Goal: Information Seeking & Learning: Learn about a topic

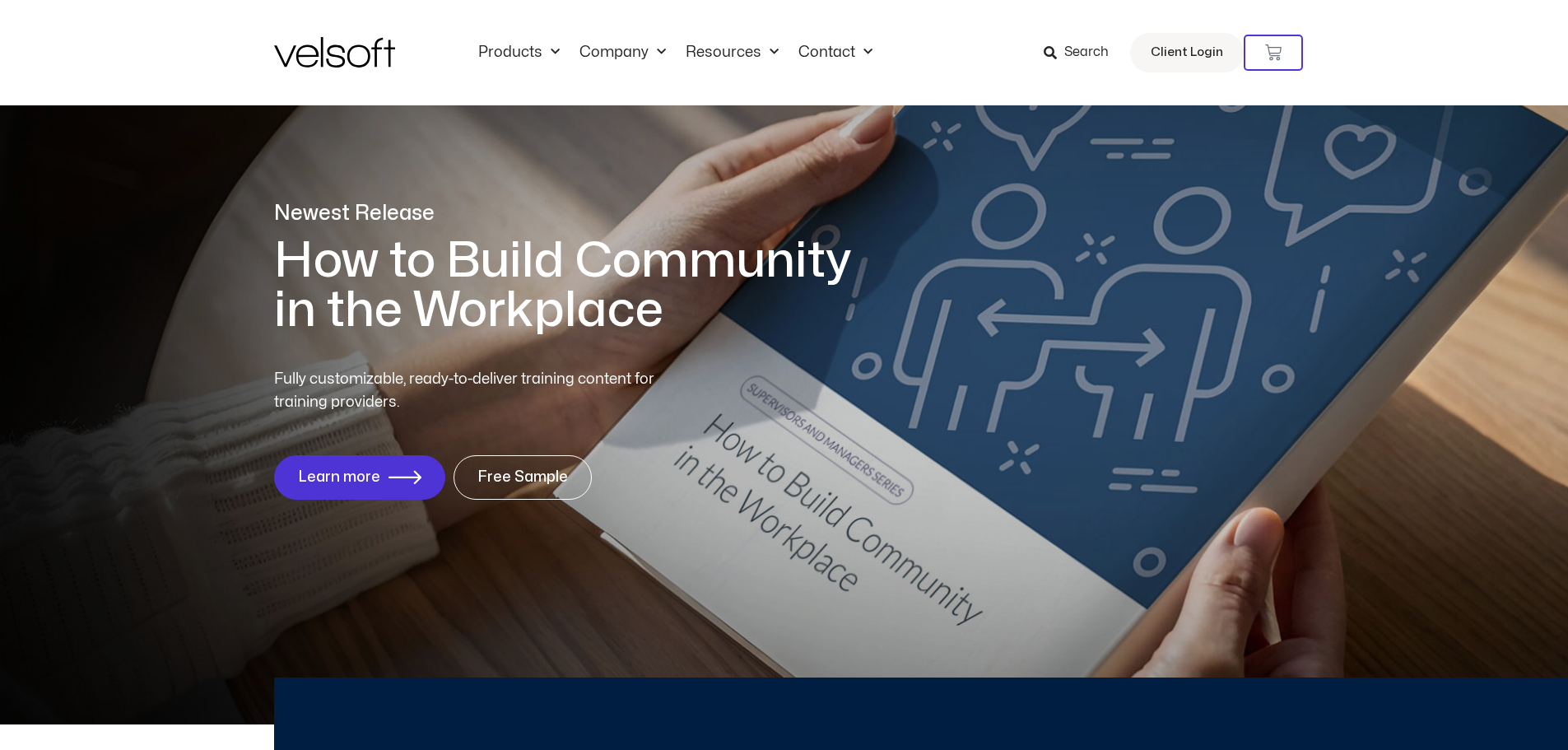
click at [1079, 52] on span "Search" at bounding box center [1086, 53] width 45 height 21
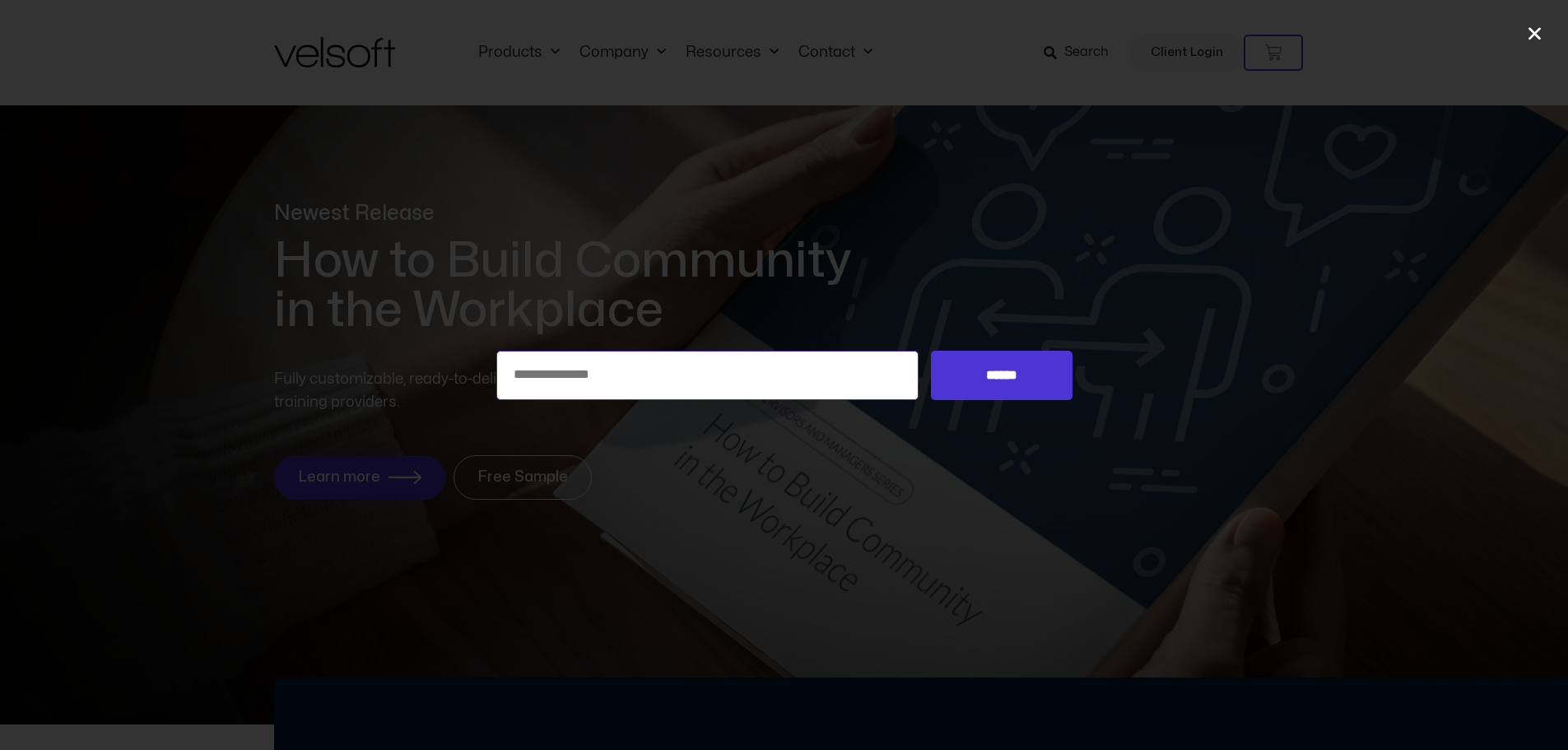
click at [801, 366] on input "Search for:" at bounding box center [707, 375] width 423 height 49
type input "**********"
click at [930, 351] on input "******" at bounding box center [1001, 375] width 141 height 49
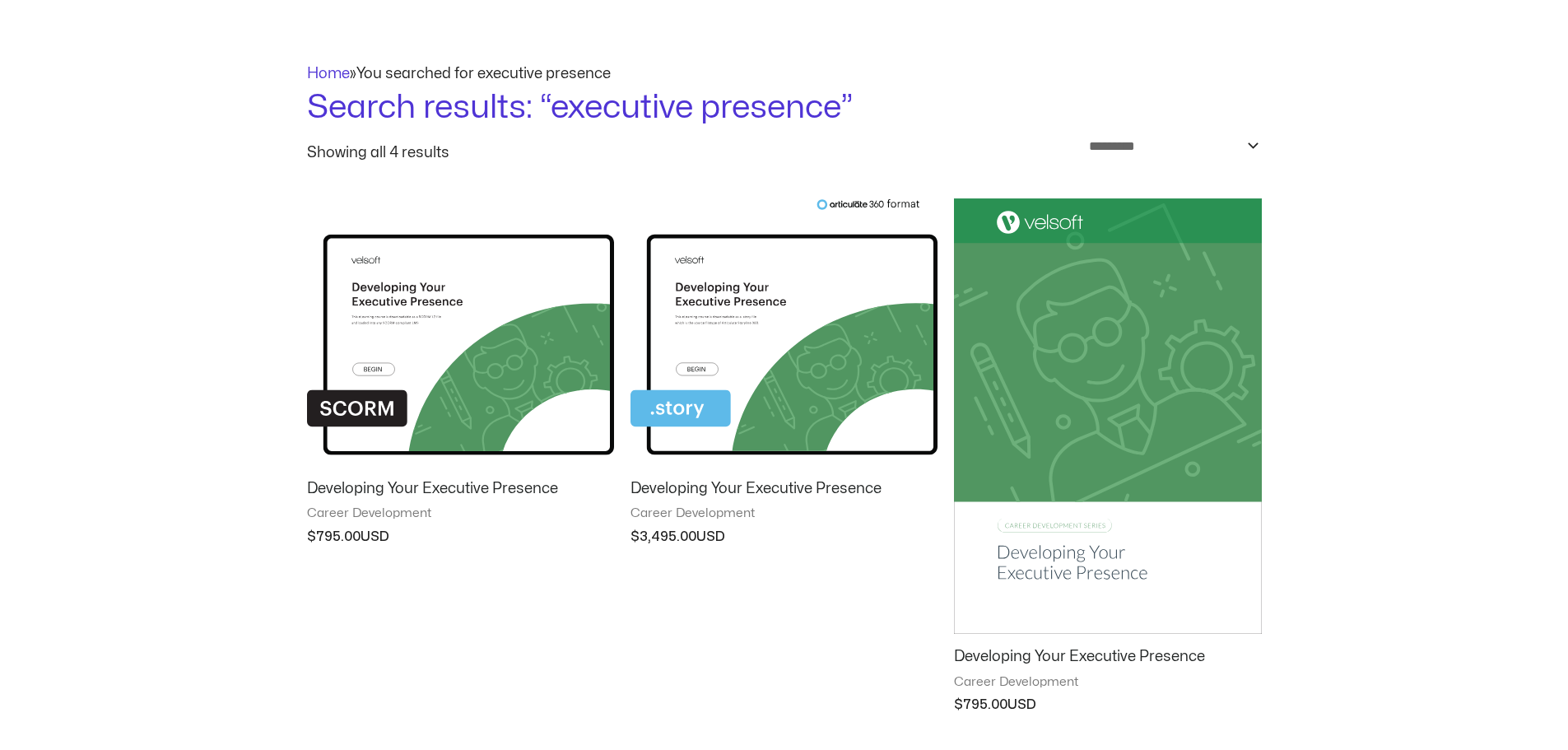
scroll to position [247, 0]
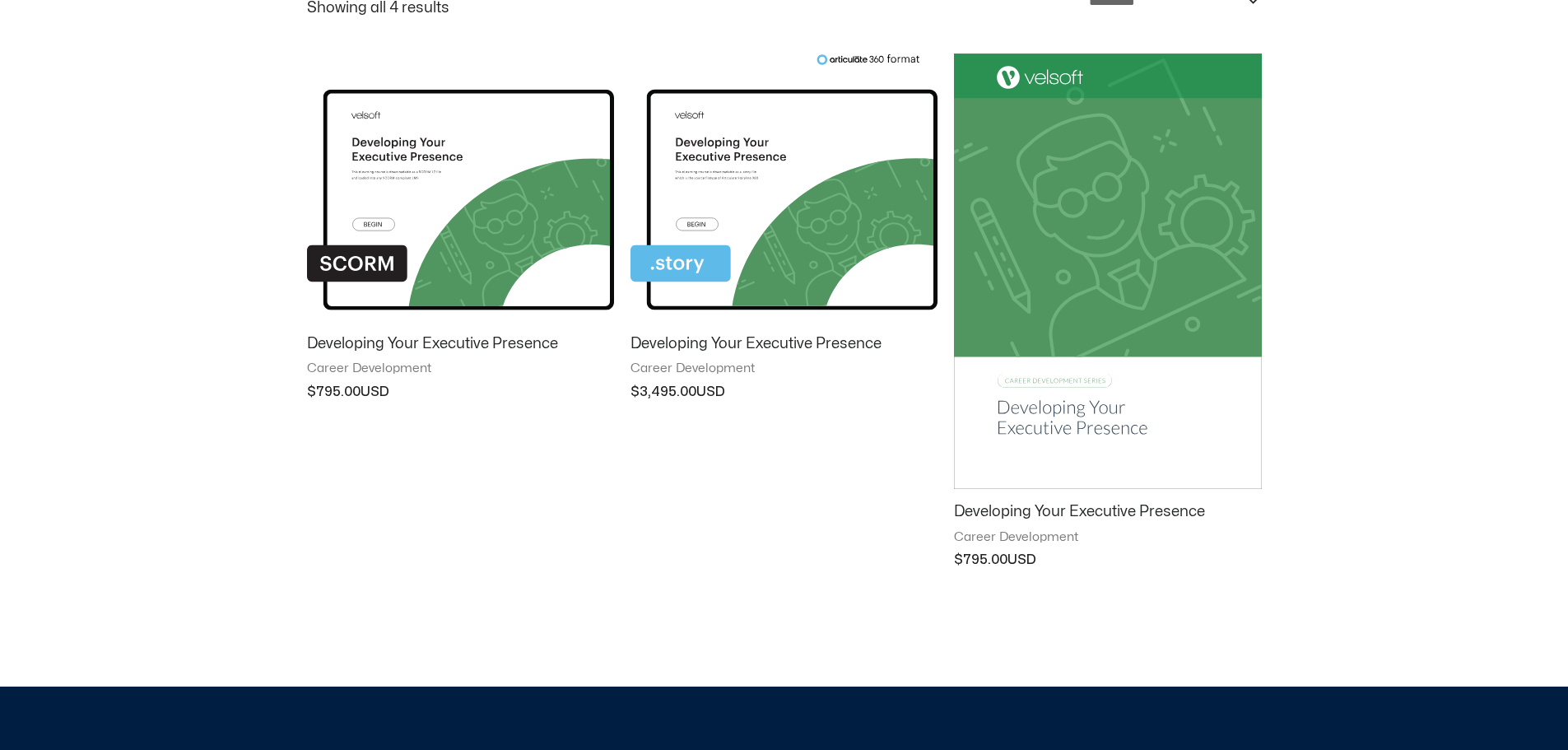
click at [458, 343] on h2 "Developing Your Executive Presence" at bounding box center [460, 343] width 307 height 19
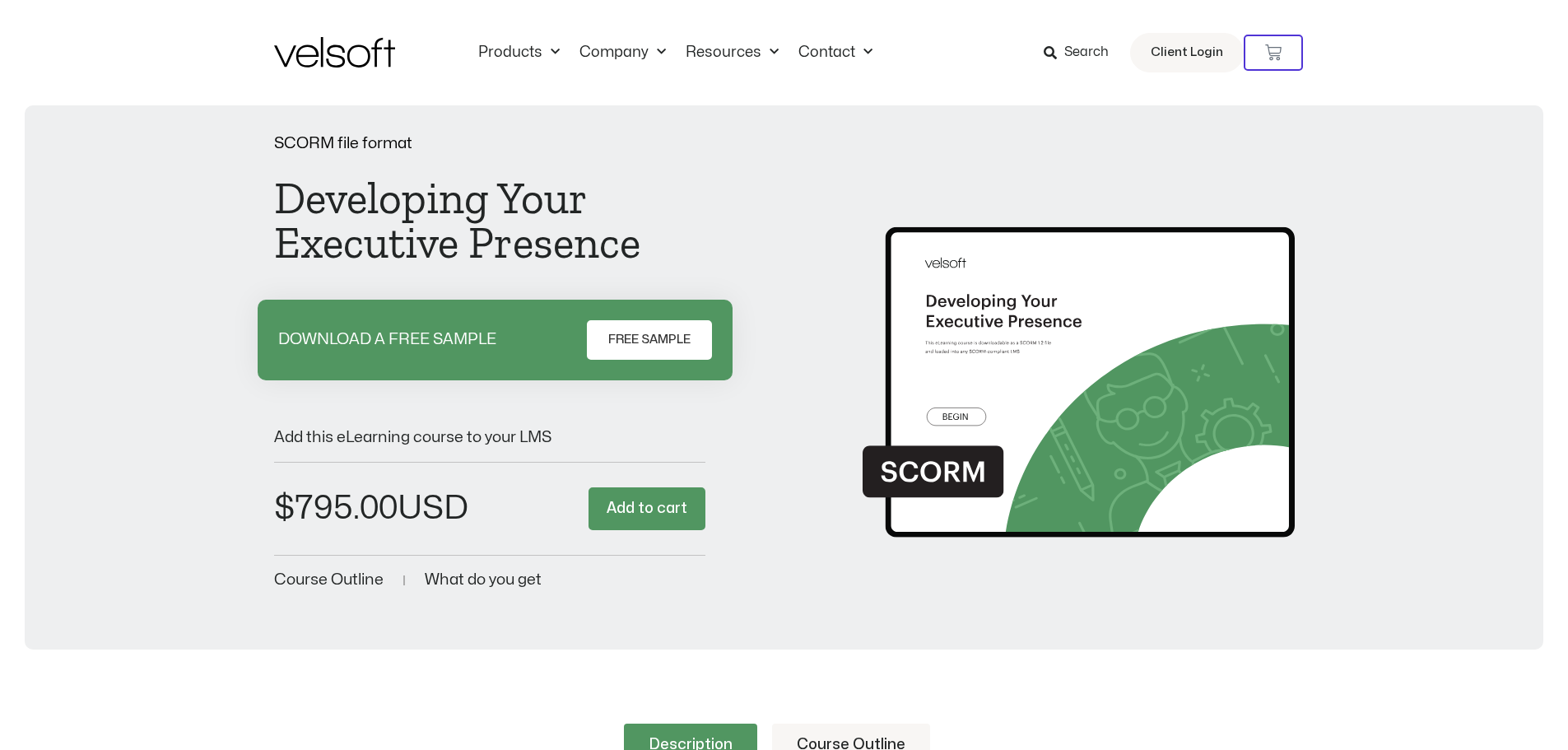
click at [1042, 59] on div "Search Client Login" at bounding box center [1109, 53] width 268 height 39
click at [1053, 54] on icon at bounding box center [1050, 53] width 13 height 13
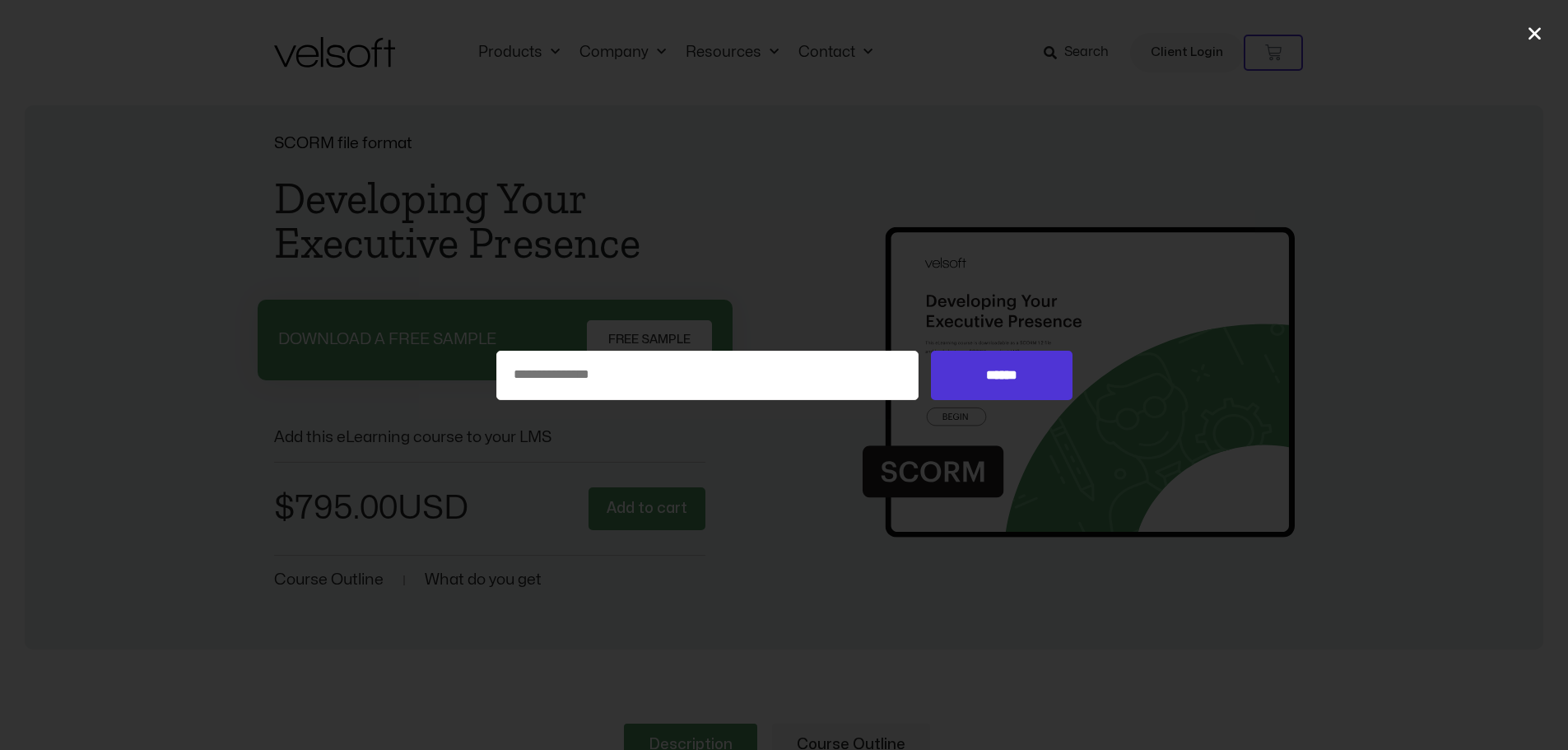
click at [769, 406] on div "Search for: ******" at bounding box center [784, 375] width 1568 height 750
click at [765, 402] on div "Search for: ******" at bounding box center [784, 375] width 1568 height 750
click at [686, 370] on input "Search for:" at bounding box center [707, 375] width 423 height 49
type input "*******"
click at [930, 351] on input "******" at bounding box center [1001, 375] width 141 height 49
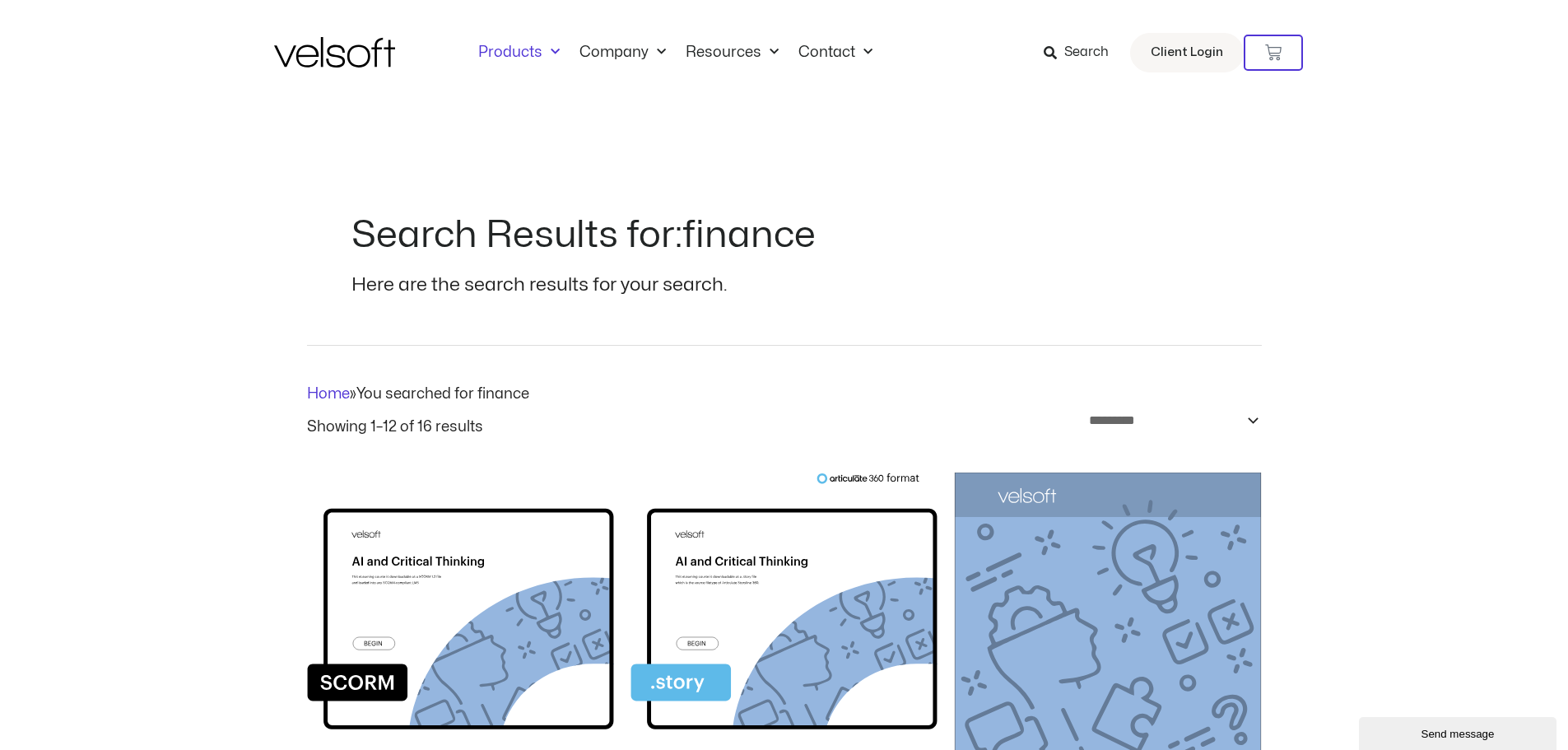
click at [525, 49] on link "Products" at bounding box center [519, 53] width 102 height 18
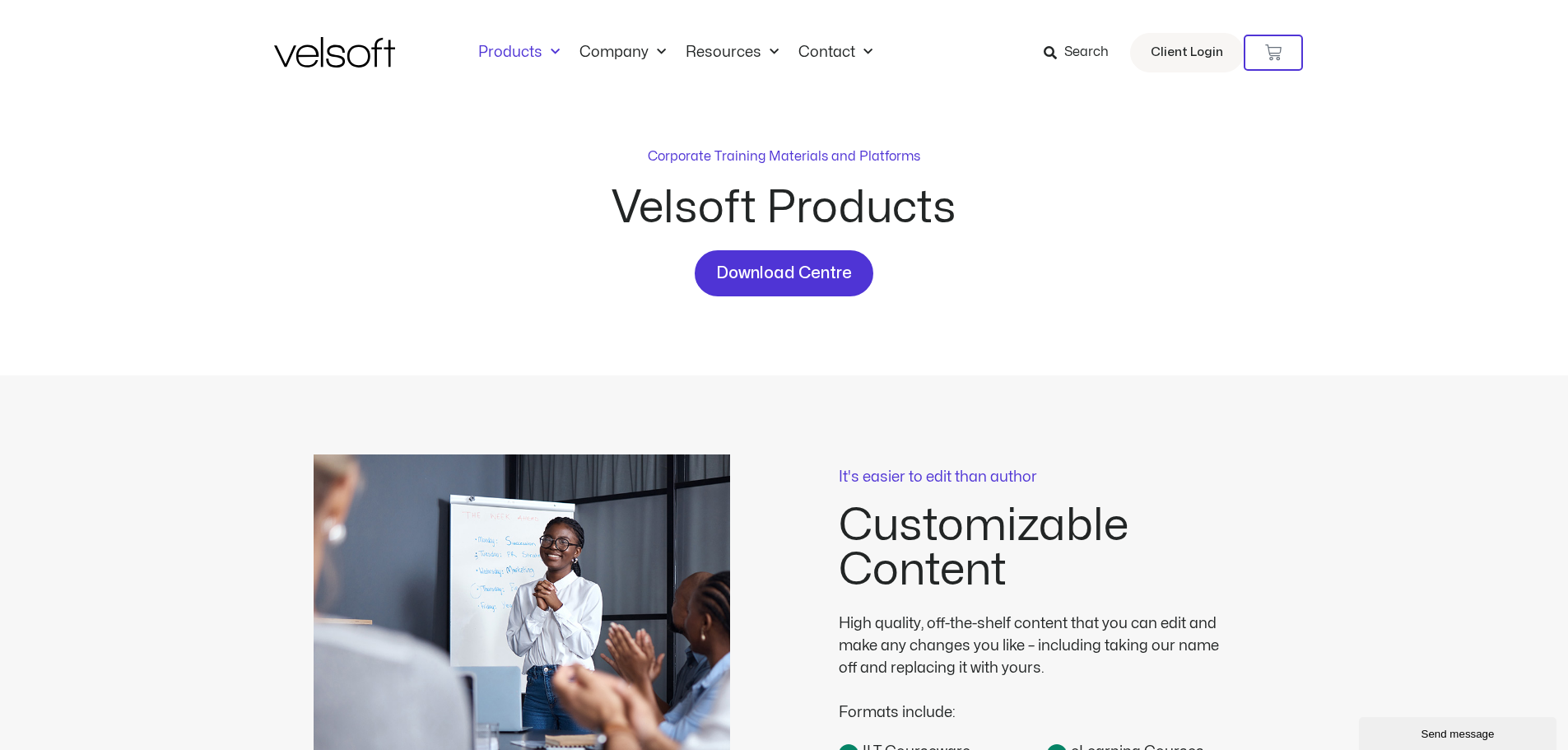
click at [1066, 38] on link "Search" at bounding box center [1082, 52] width 77 height 28
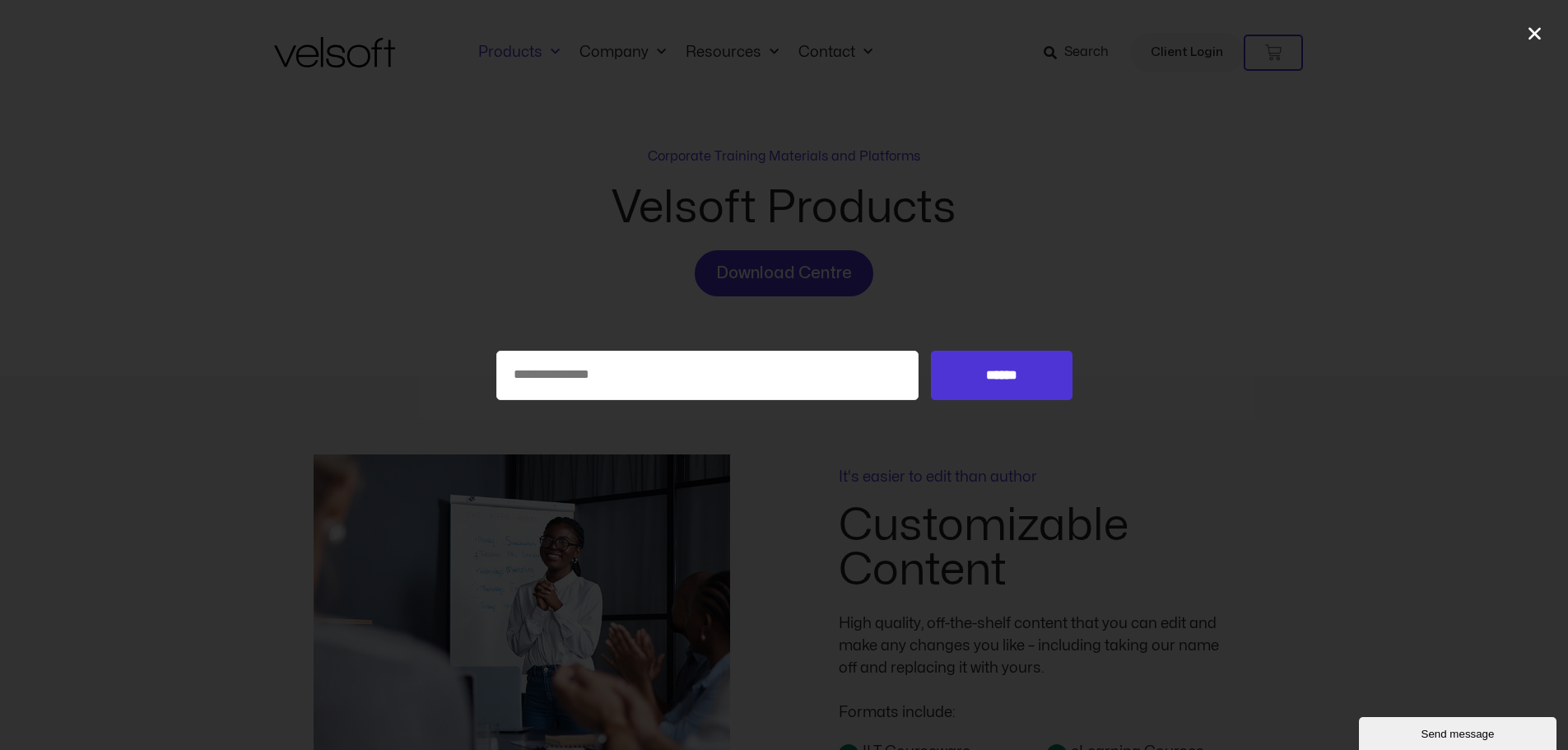
click at [1050, 314] on div "Search for: ******" at bounding box center [784, 375] width 1568 height 750
click at [1521, 38] on div "Search for: ******" at bounding box center [784, 375] width 1568 height 750
click at [1526, 39] on icon "Close" at bounding box center [1534, 33] width 17 height 17
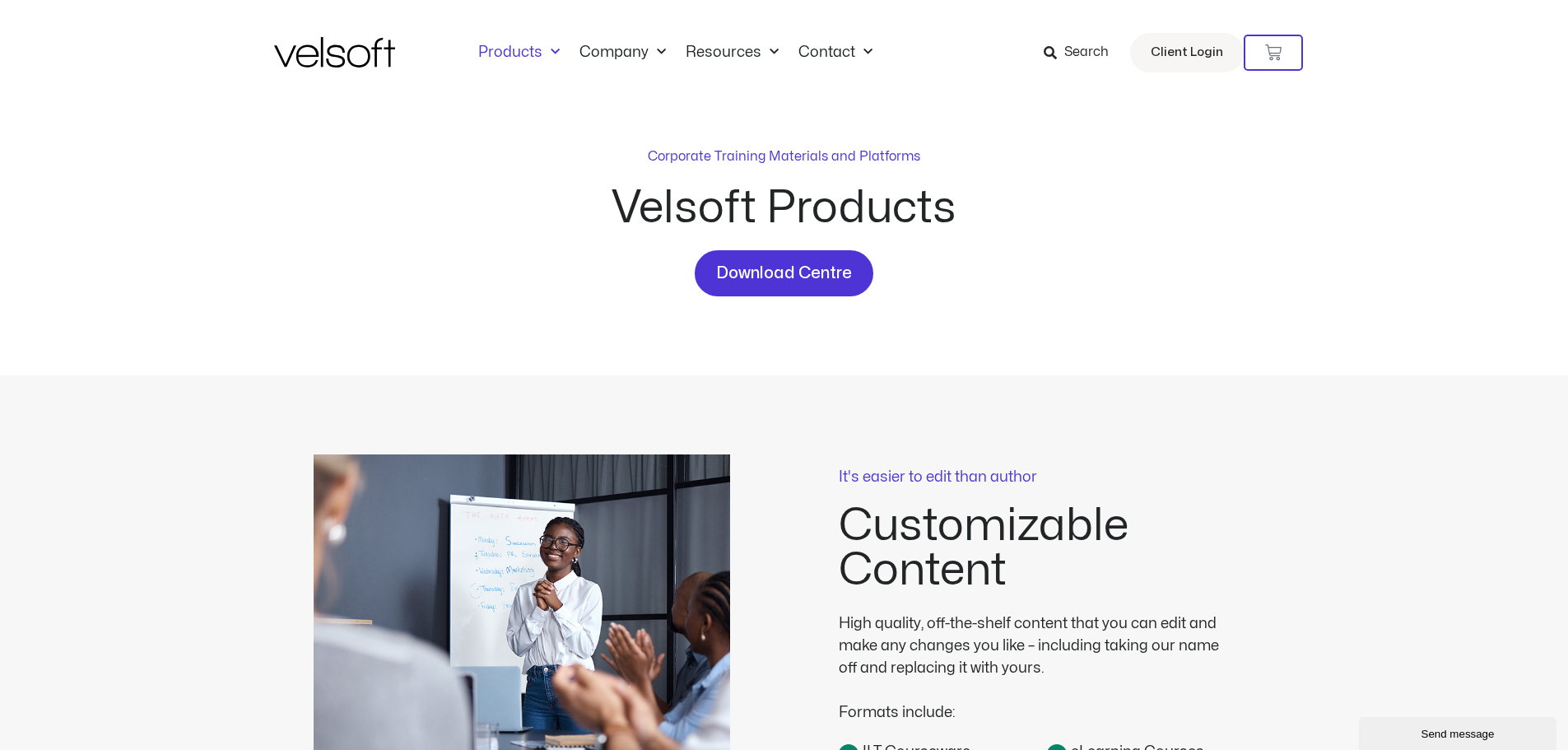
click at [335, 52] on img at bounding box center [335, 53] width 121 height 30
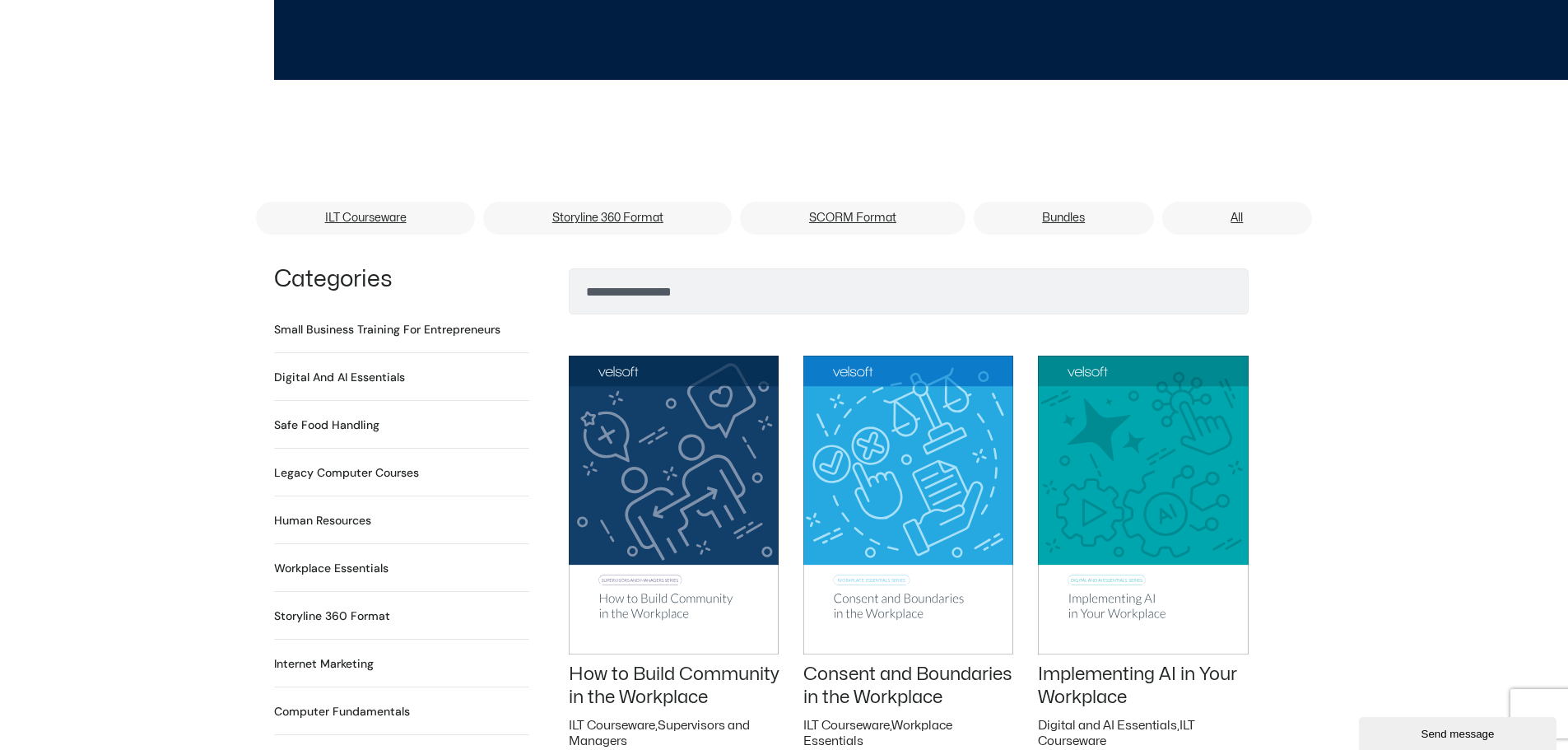
scroll to position [823, 0]
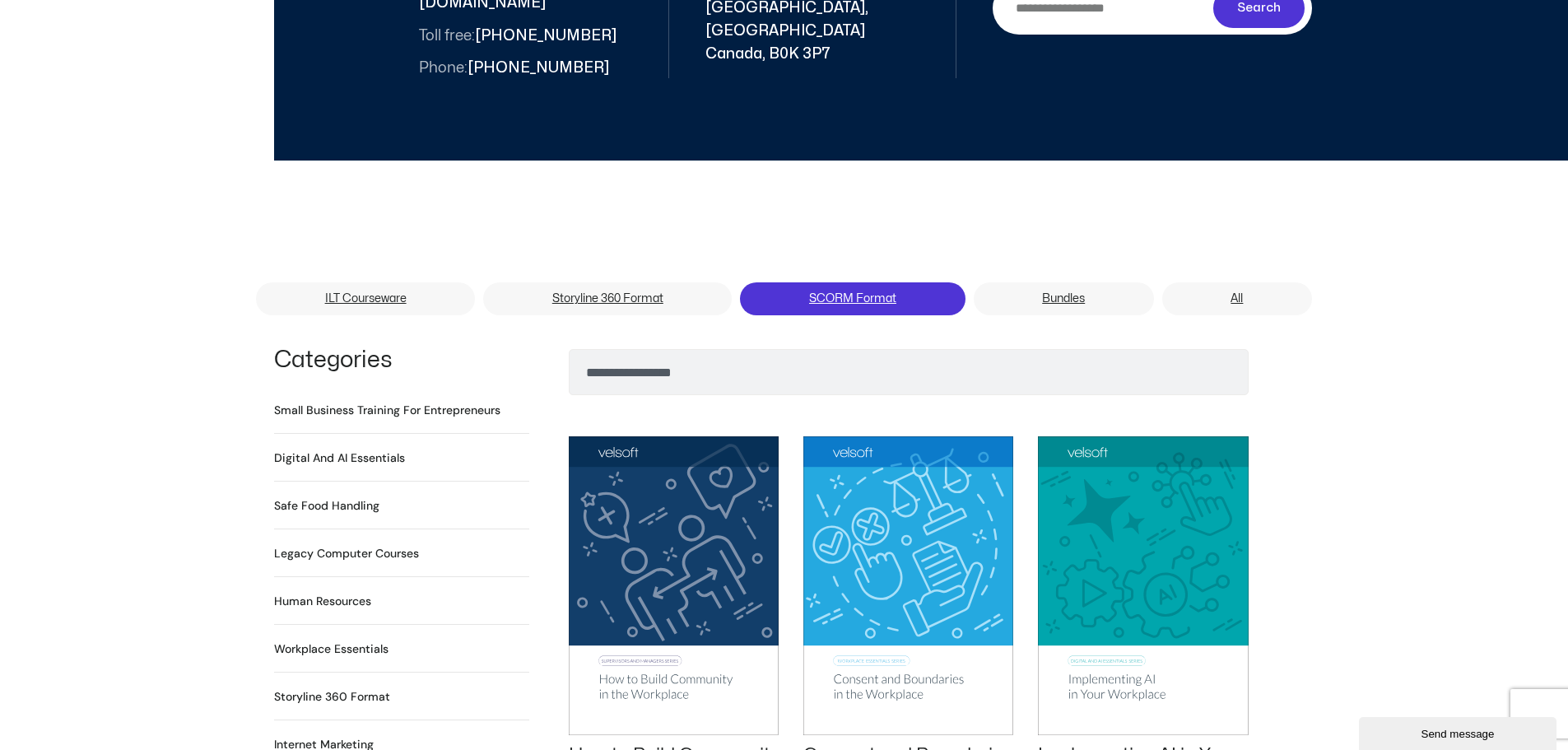
click at [801, 283] on link "SCORM Format" at bounding box center [852, 298] width 224 height 33
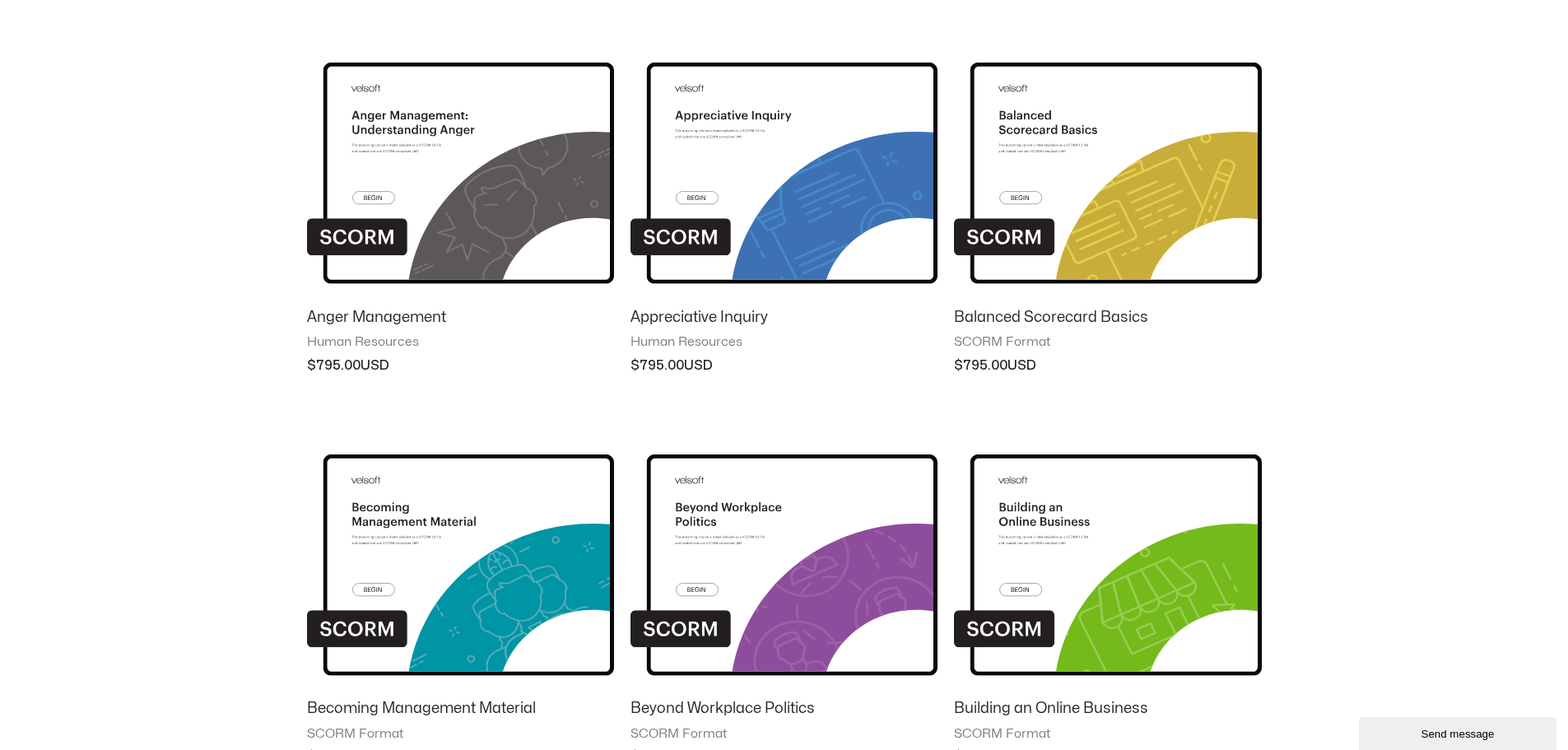
scroll to position [1399, 0]
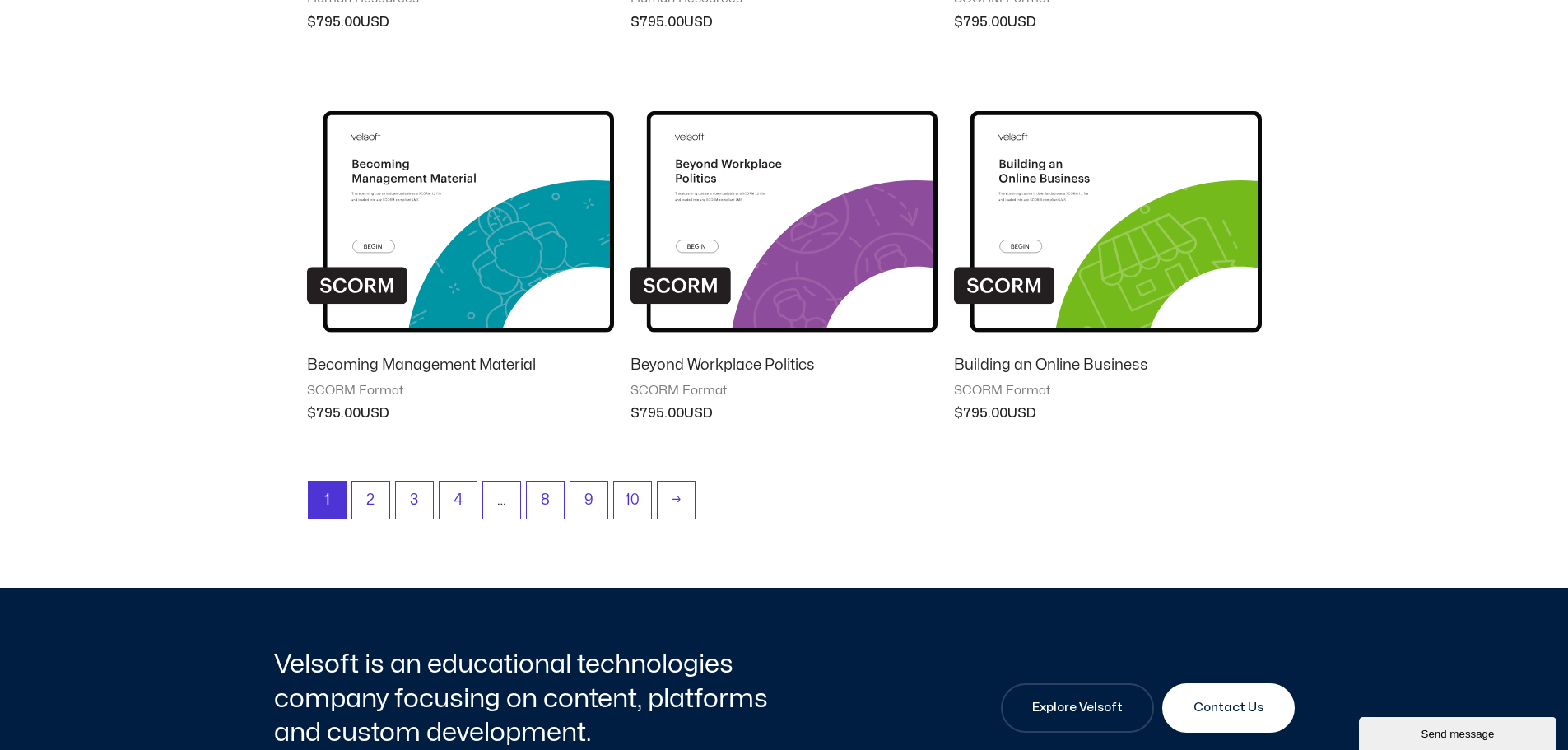
click at [349, 494] on ul "1 2 3 4 … 8 9 10 →" at bounding box center [784, 504] width 953 height 47
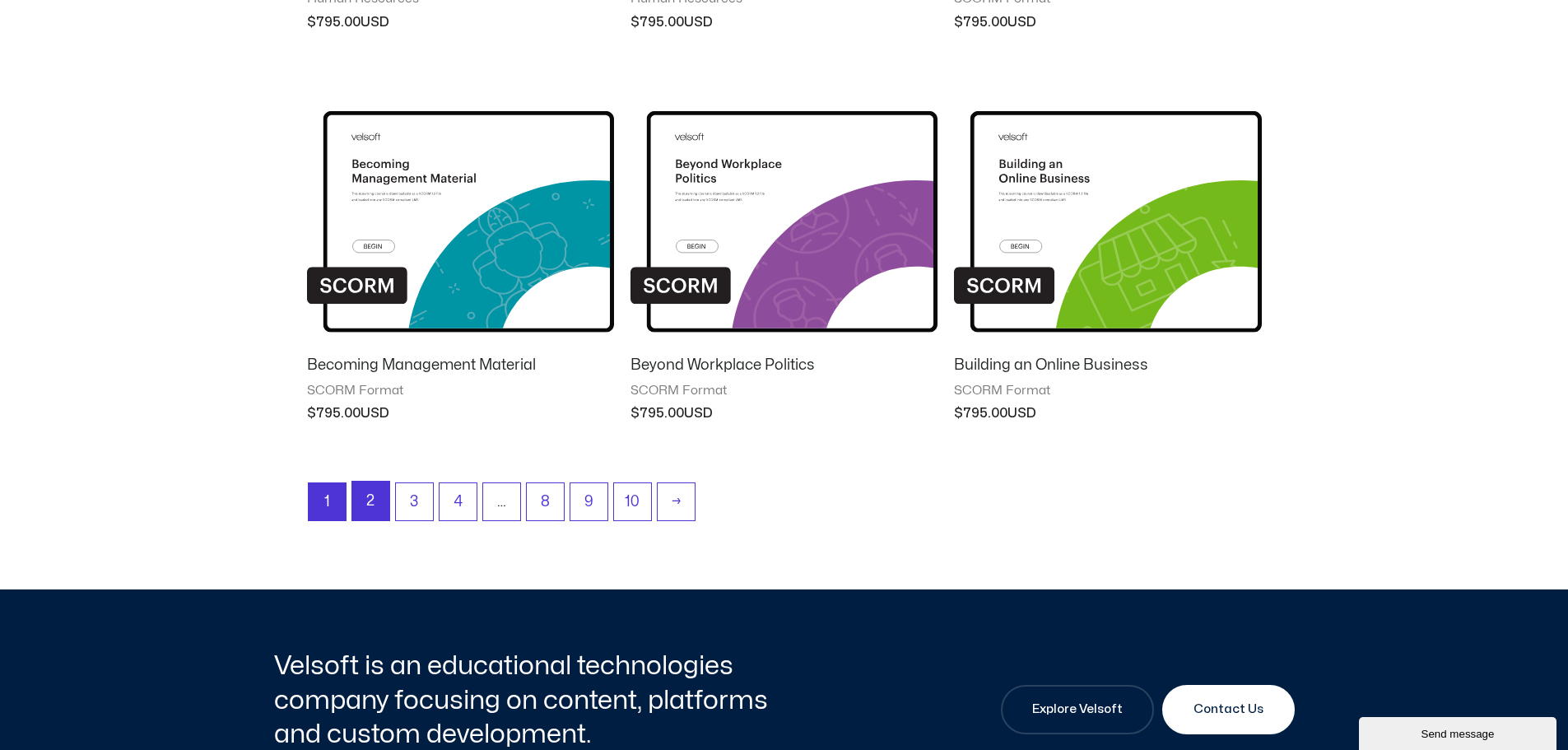
click at [376, 495] on link "2" at bounding box center [371, 501] width 37 height 38
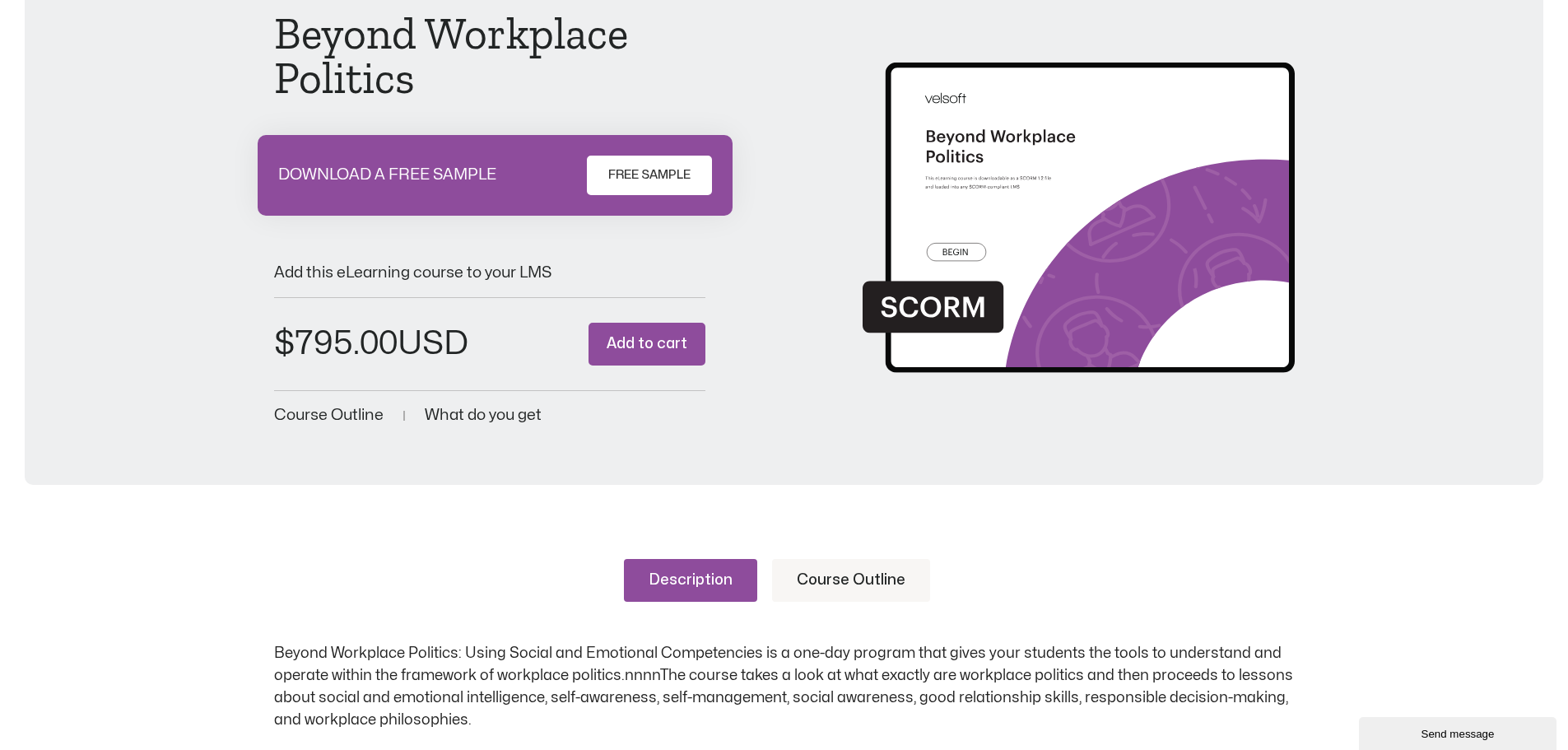
click at [825, 585] on link "Course Outline" at bounding box center [850, 581] width 158 height 43
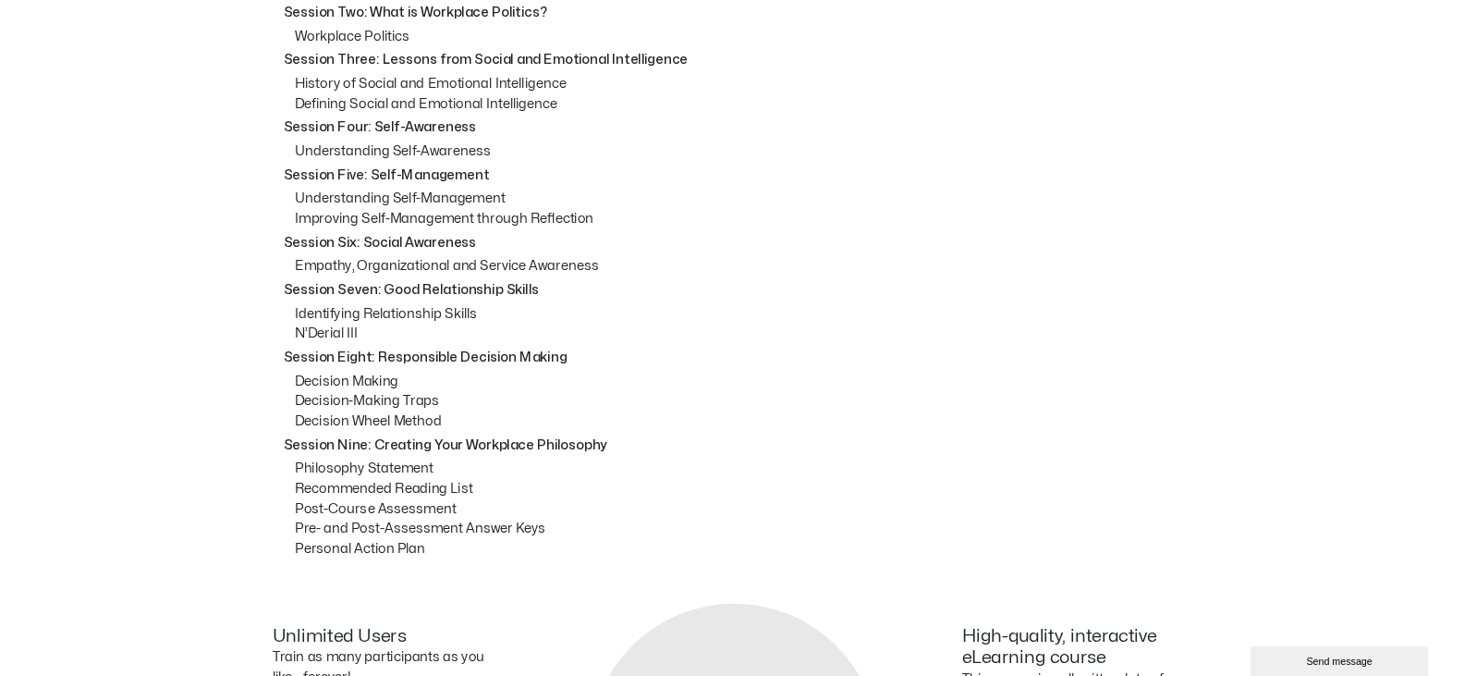
scroll to position [924, 0]
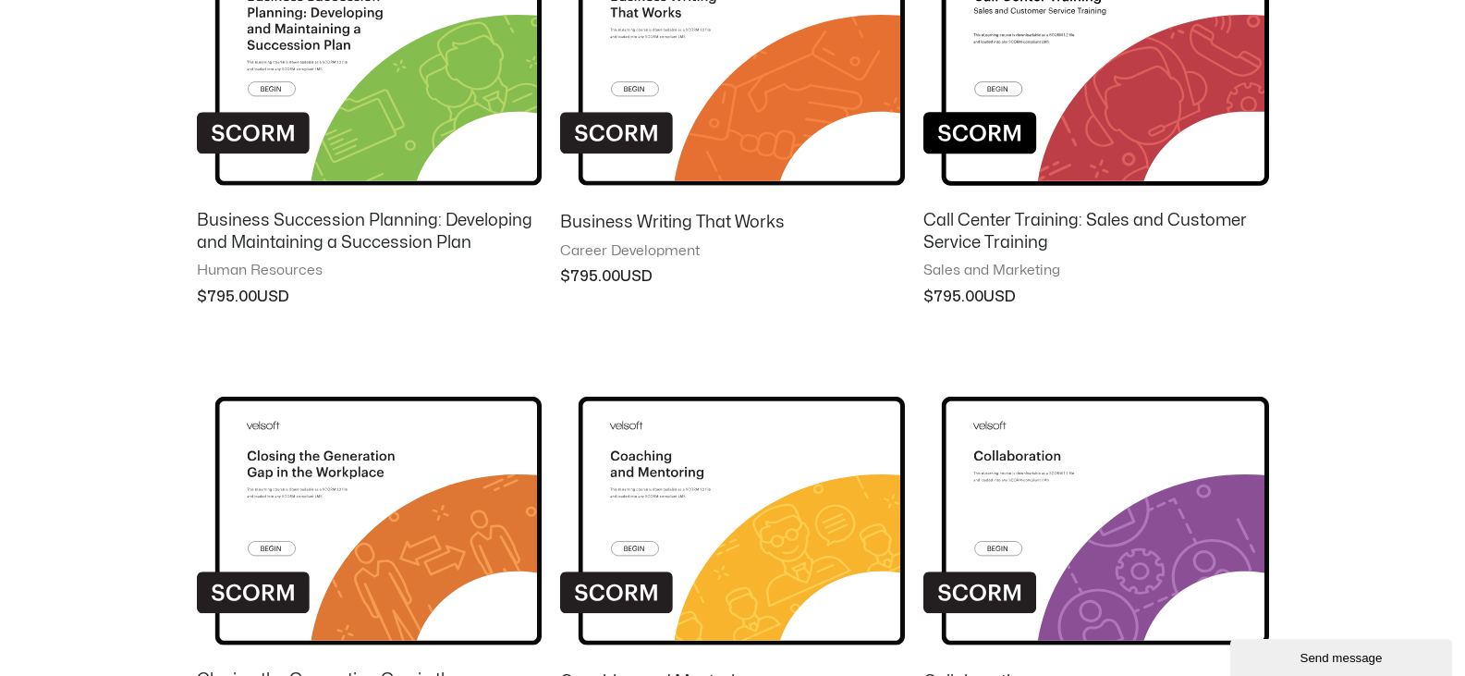
scroll to position [924, 0]
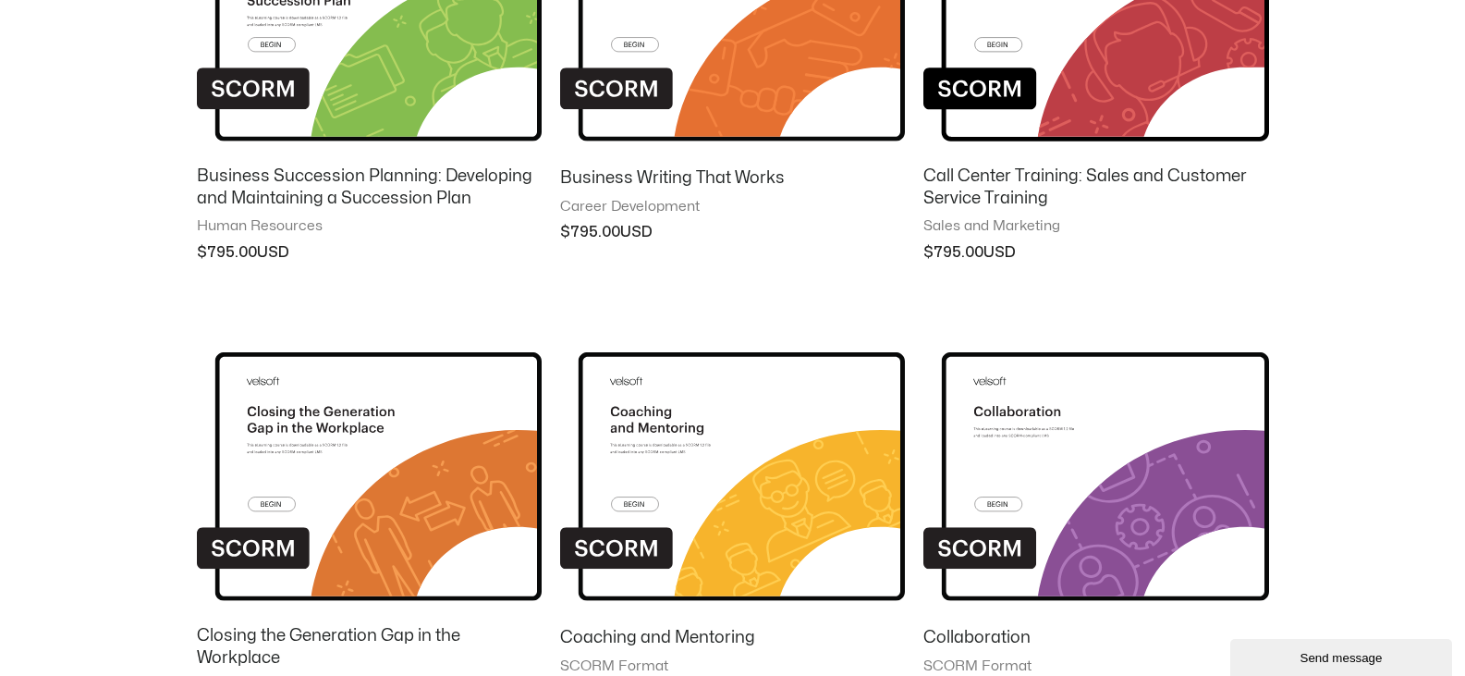
click at [701, 177] on h2 "Business Writing That Works" at bounding box center [732, 177] width 345 height 21
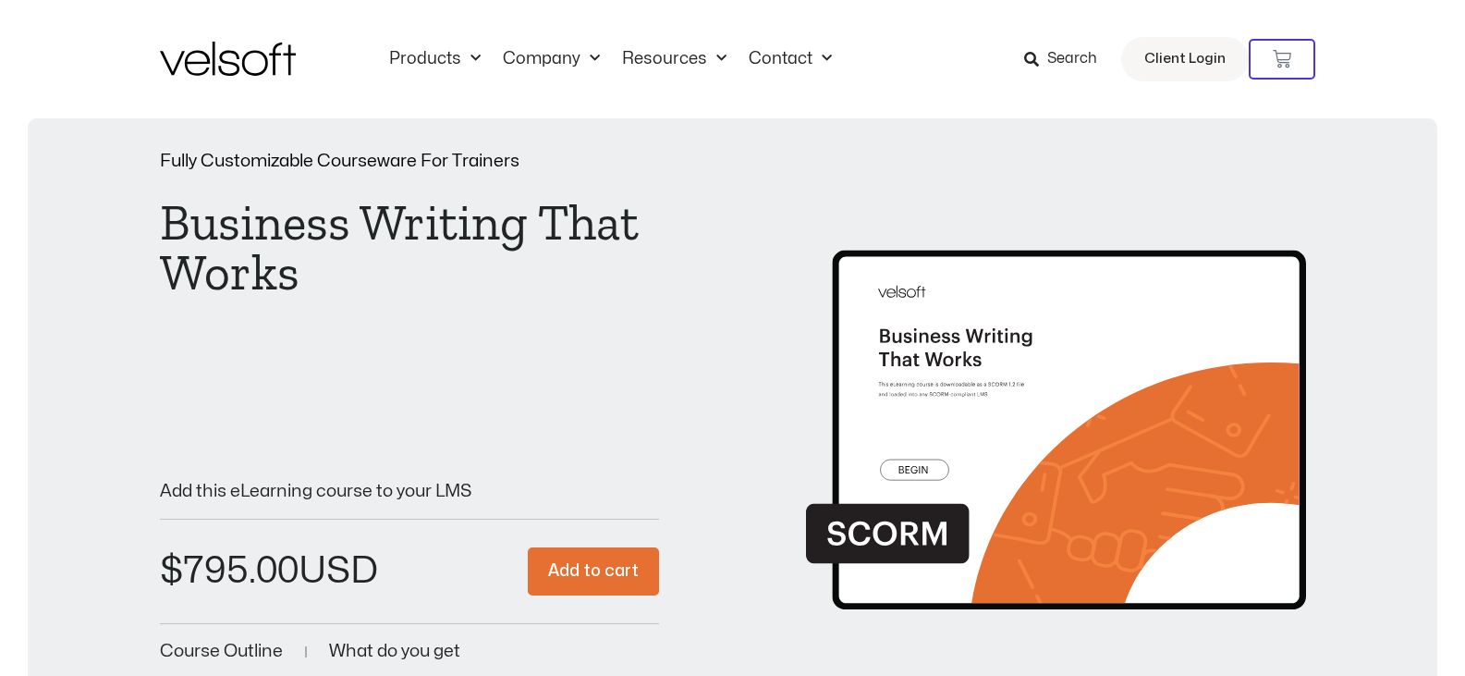
click at [515, 183] on div "Business Writing That Works" at bounding box center [410, 238] width 500 height 118
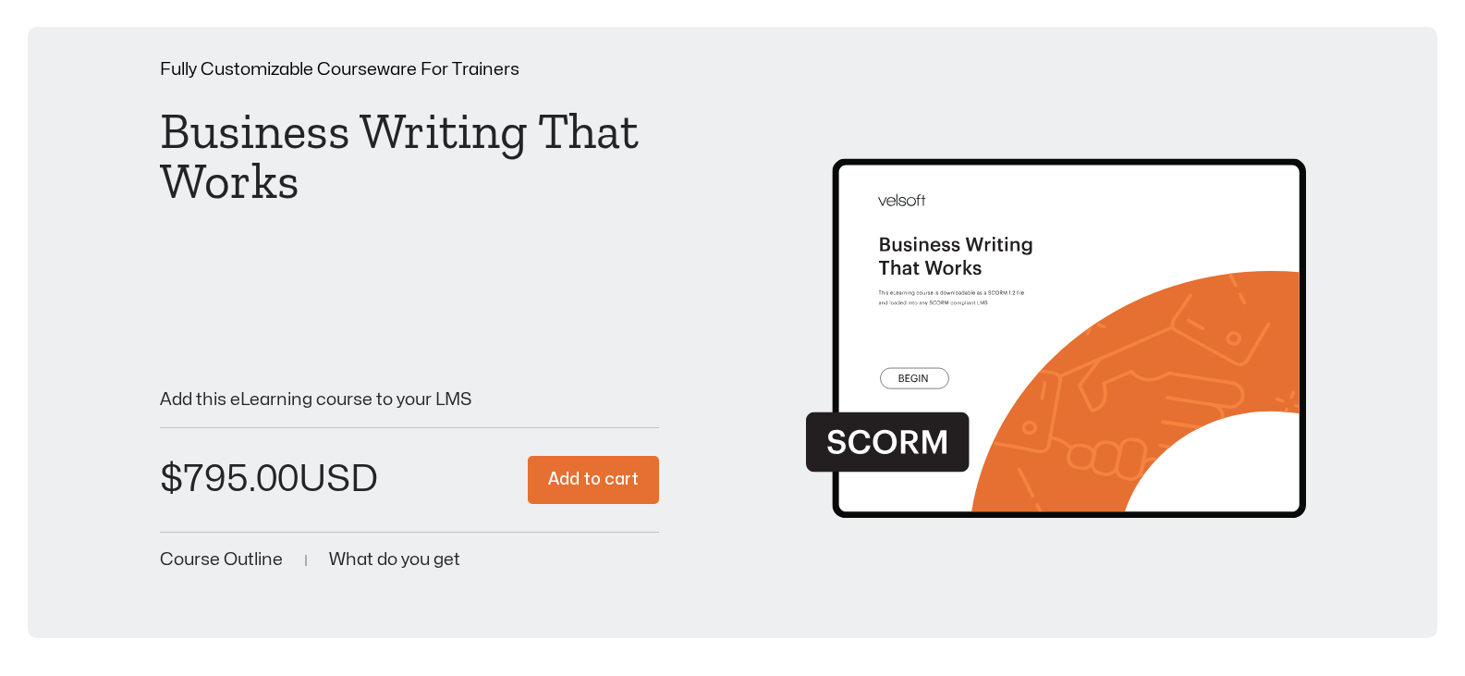
click at [507, 177] on h1 "Business Writing That Works" at bounding box center [410, 156] width 500 height 100
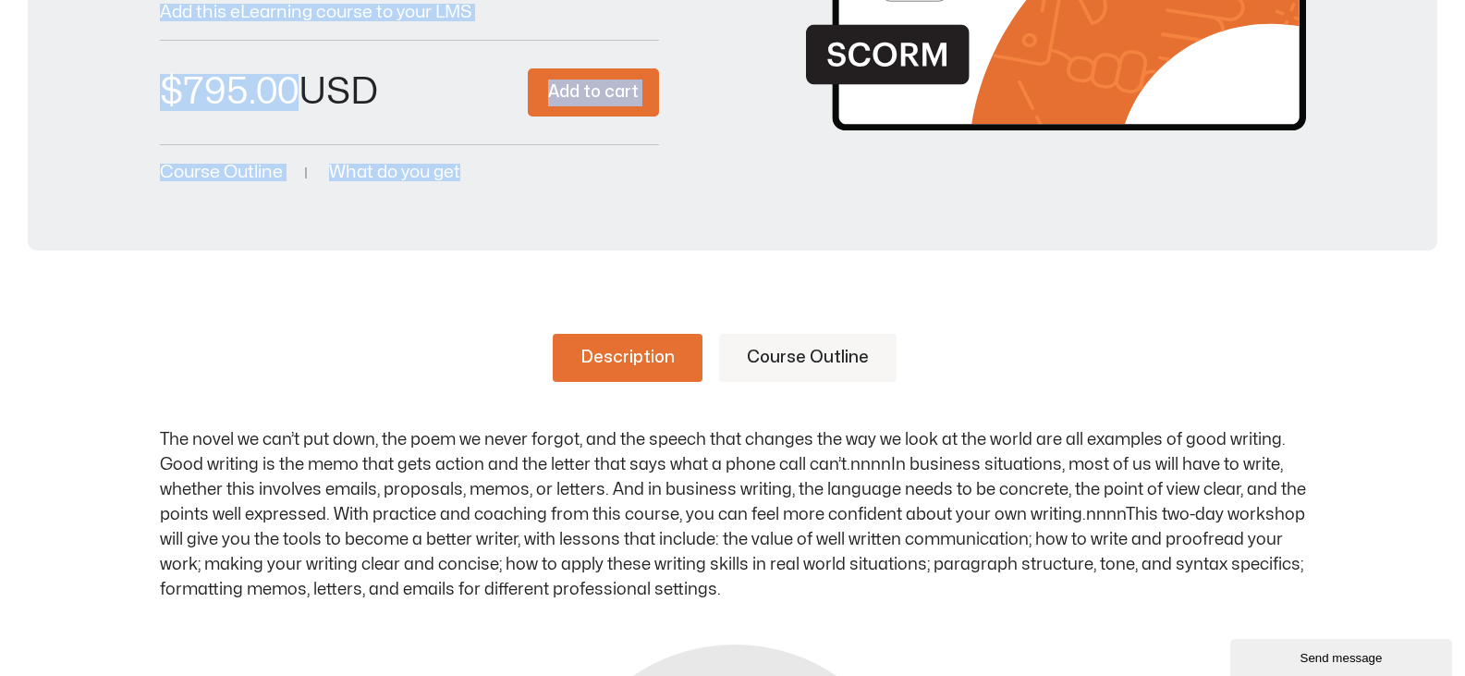
drag, startPoint x: 503, startPoint y: 180, endPoint x: 280, endPoint y: 52, distance: 257.1
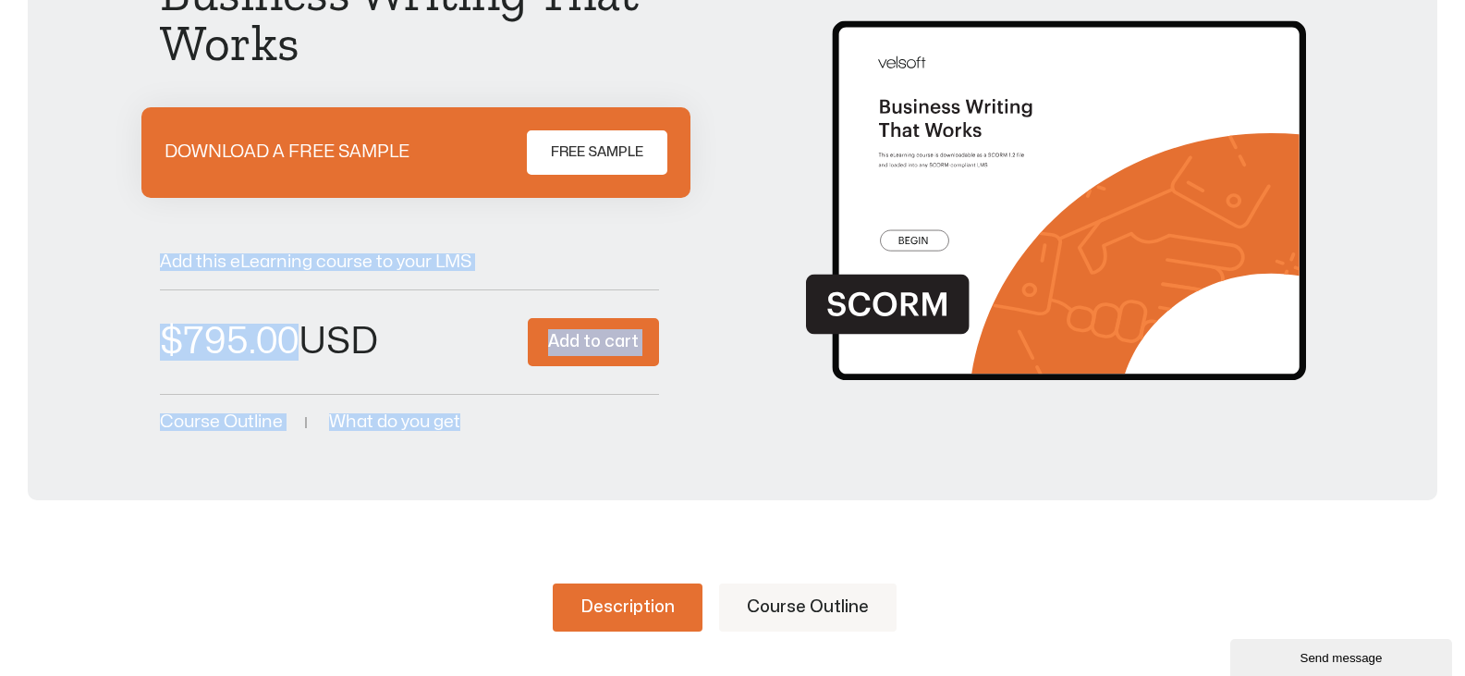
scroll to position [92, 0]
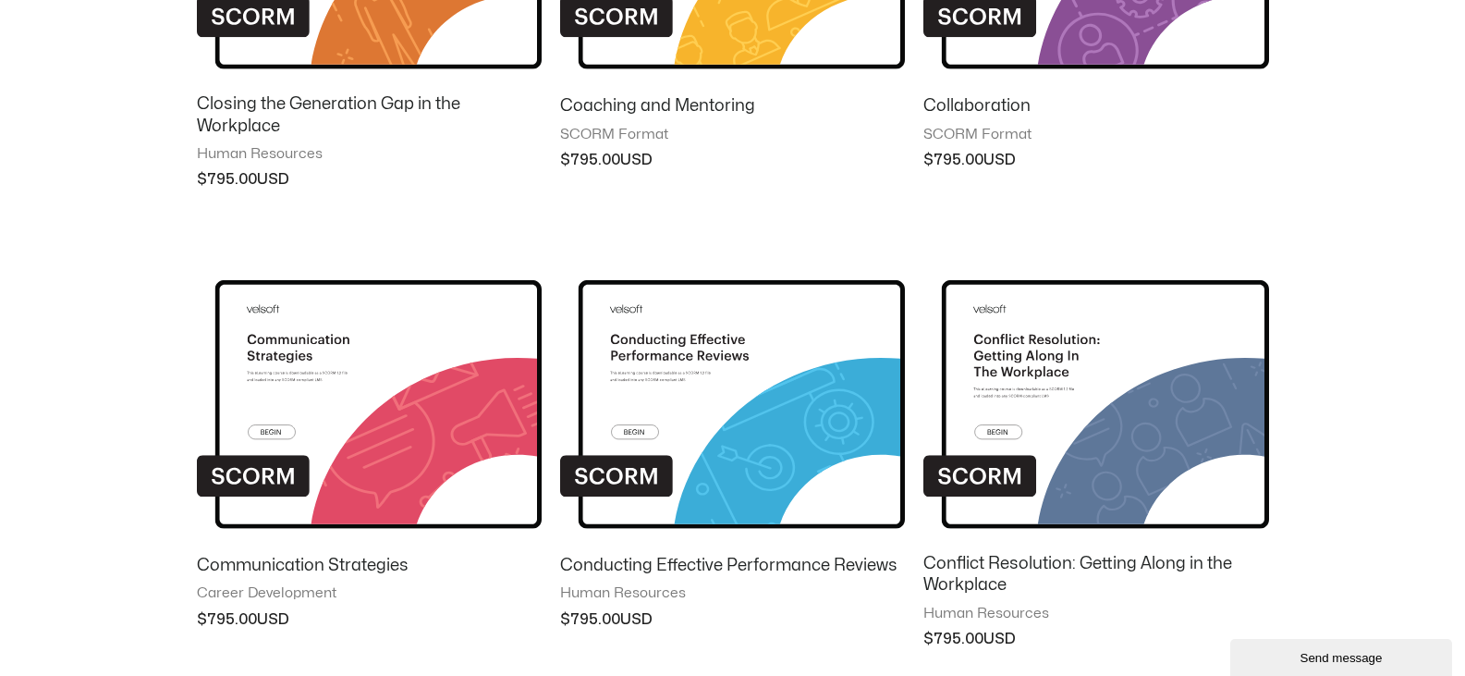
scroll to position [1571, 0]
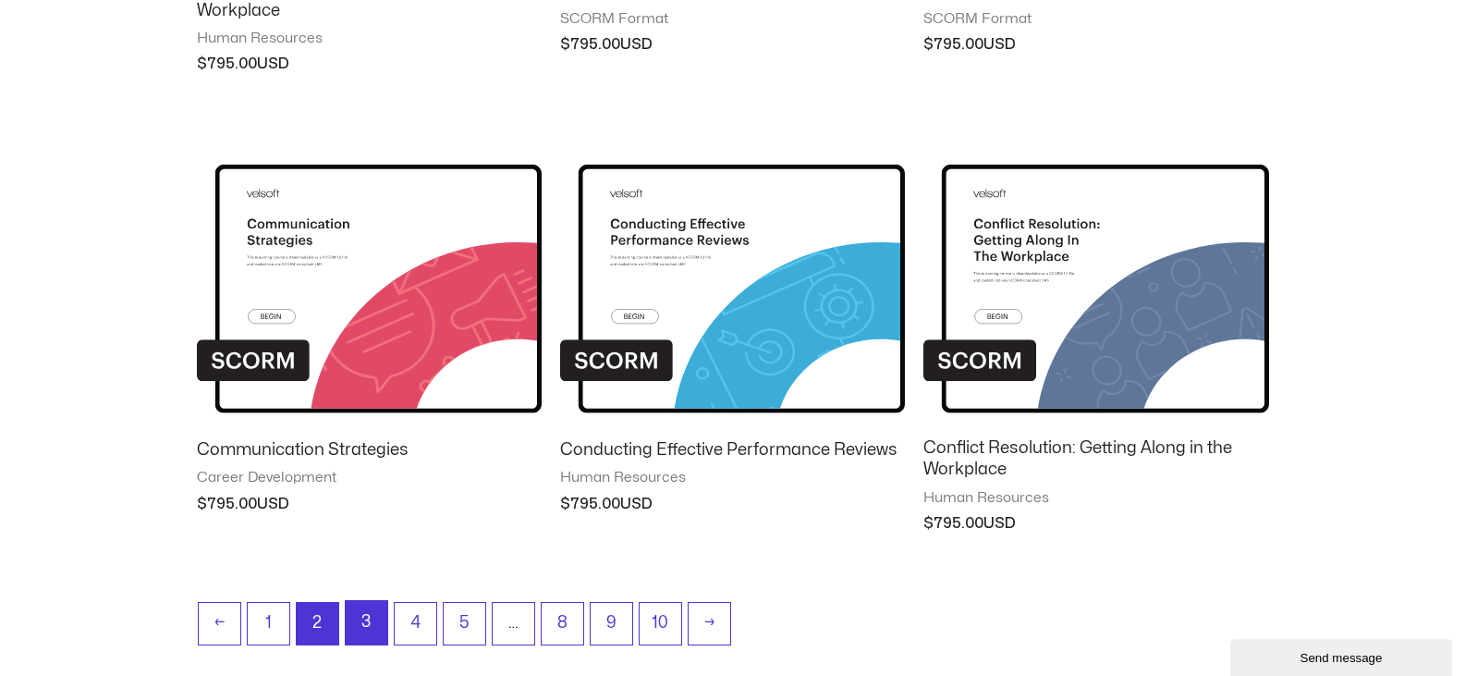
click at [368, 616] on link "3" at bounding box center [367, 622] width 42 height 43
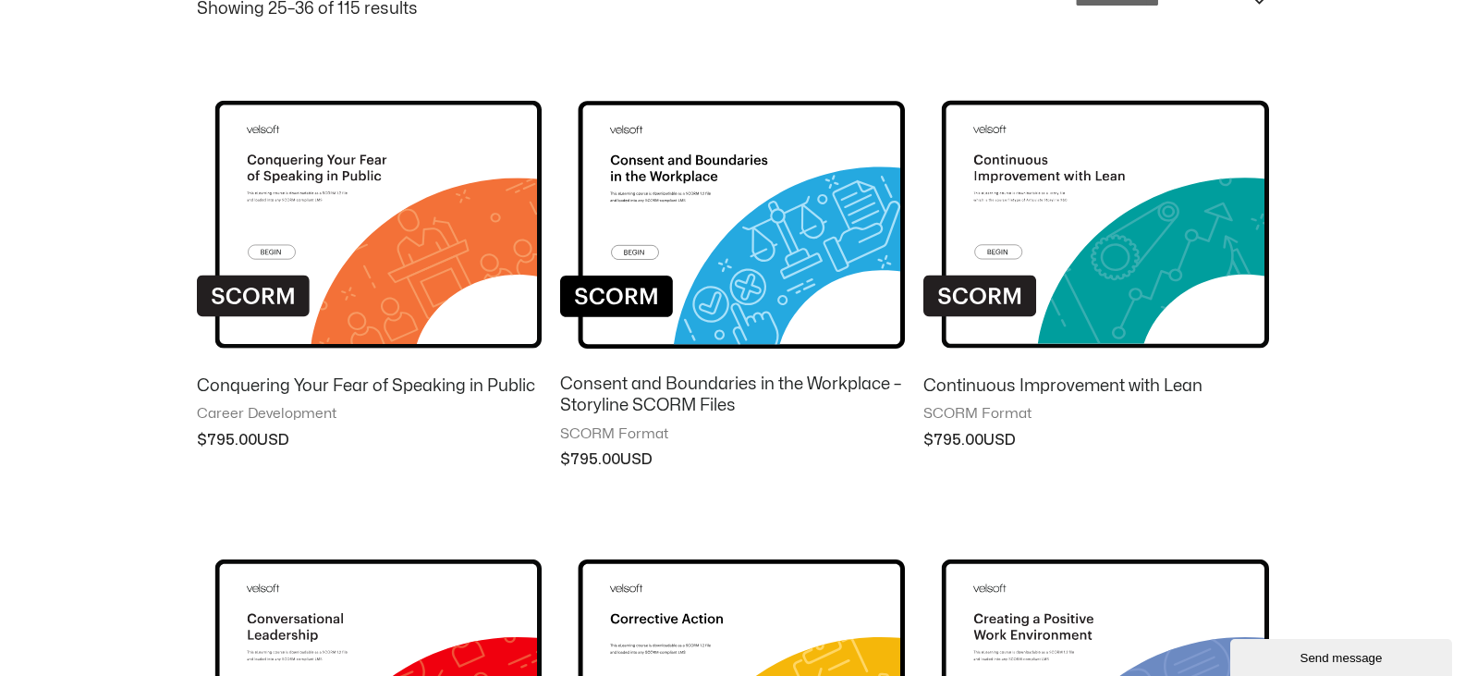
click at [533, 521] on img at bounding box center [369, 668] width 345 height 300
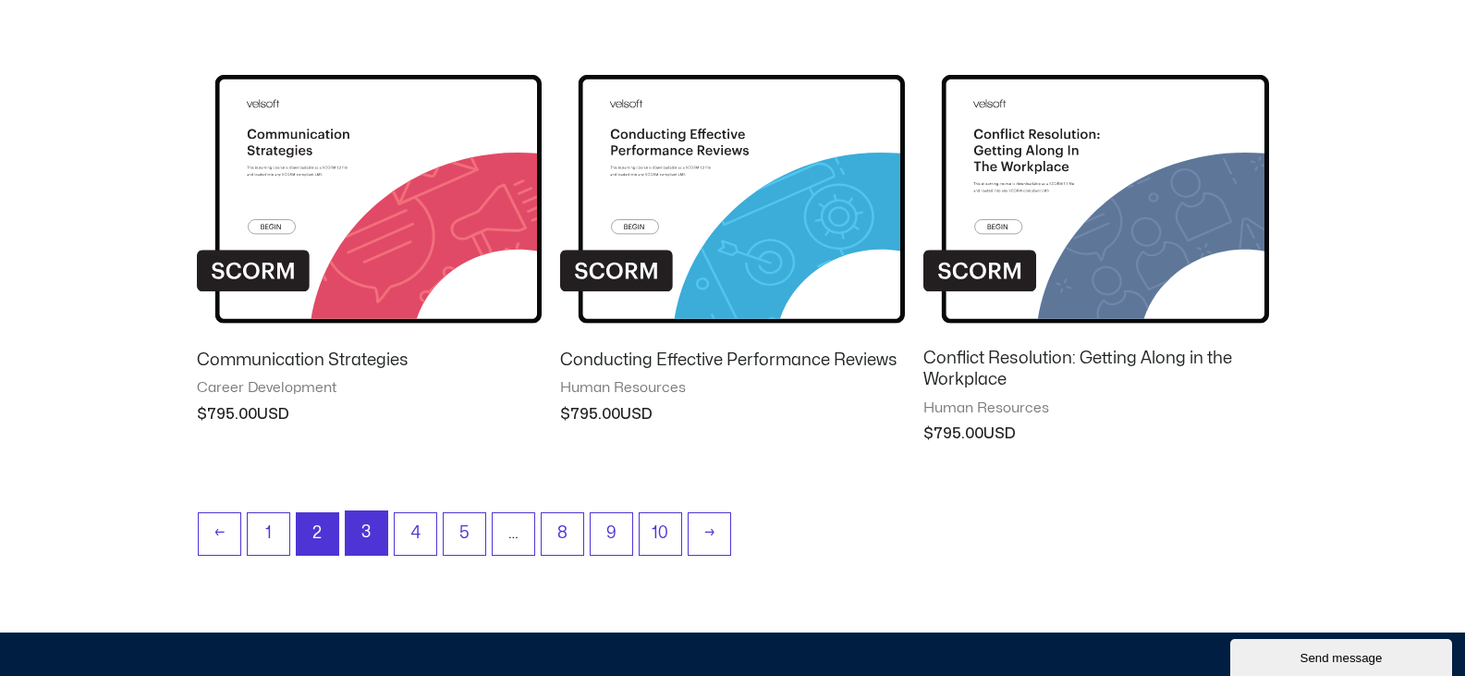
click at [359, 541] on link "3" at bounding box center [367, 532] width 42 height 43
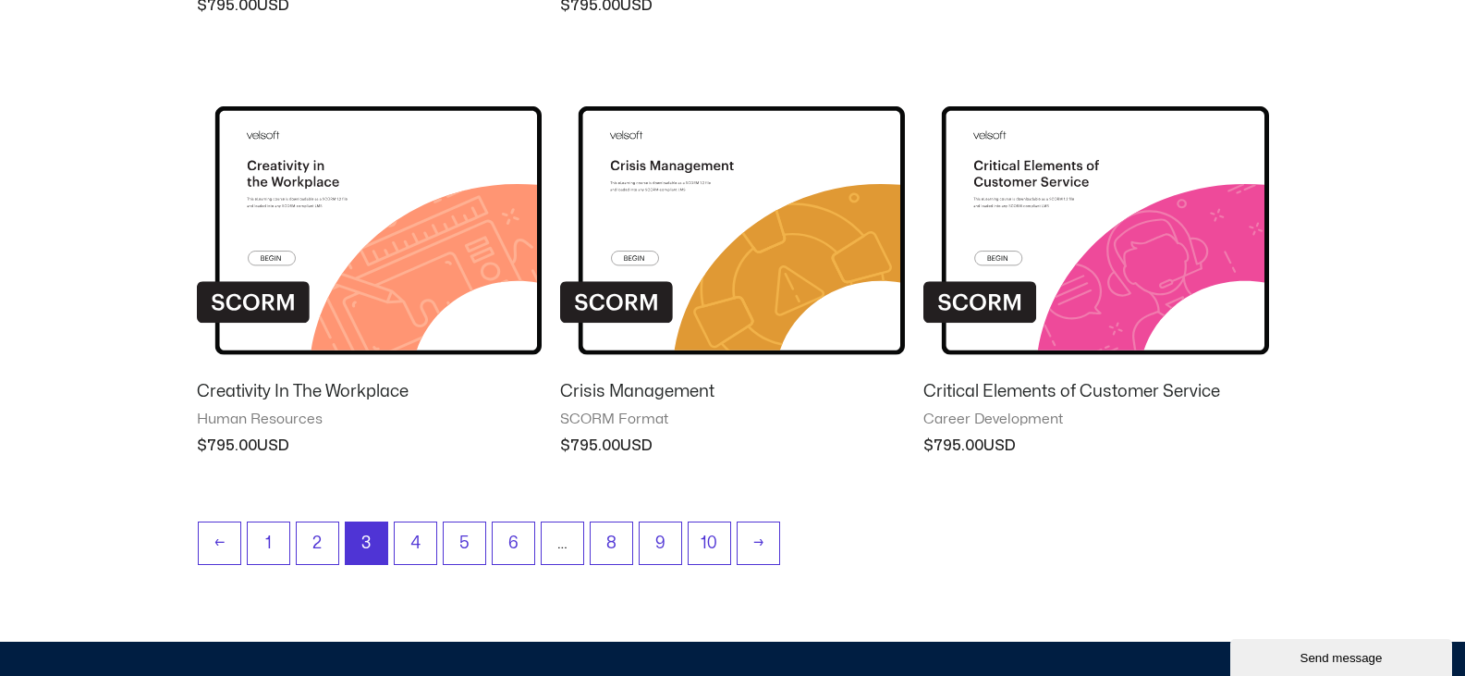
scroll to position [1664, 0]
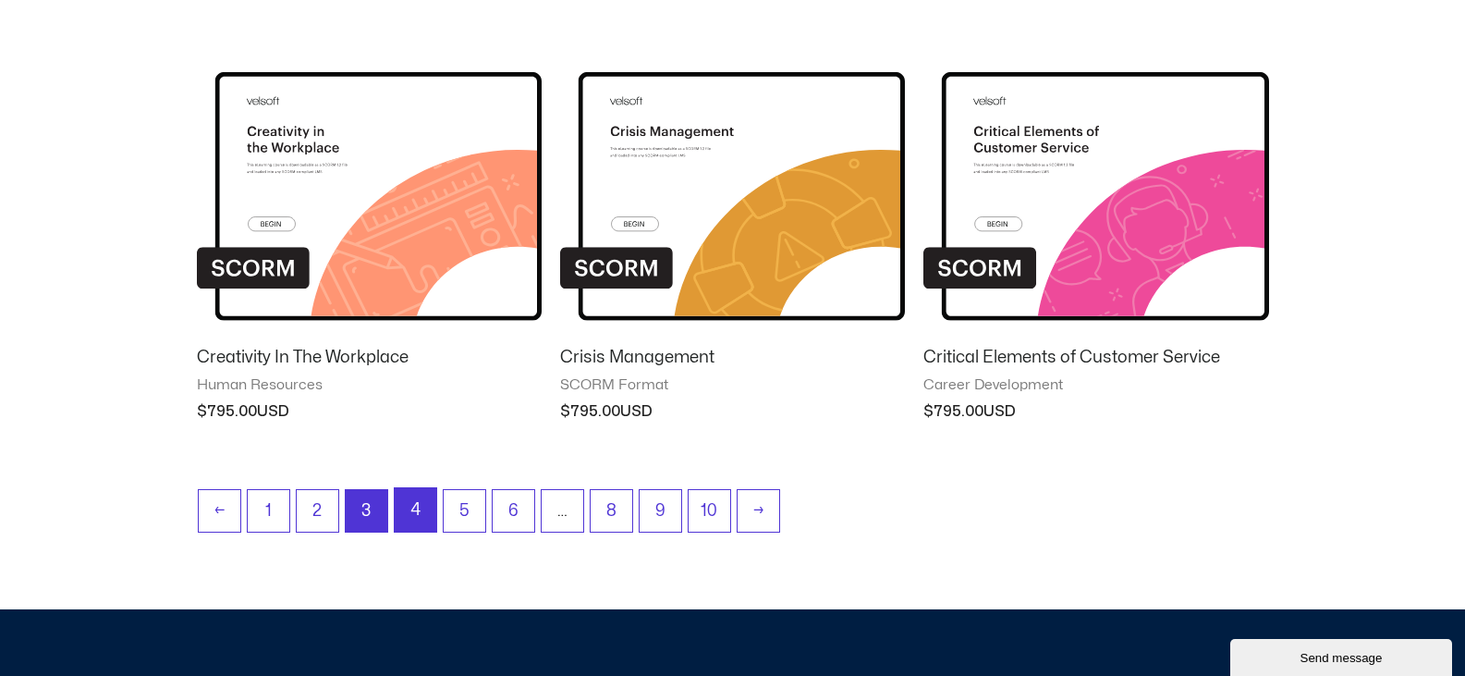
click at [434, 502] on link "4" at bounding box center [416, 509] width 42 height 43
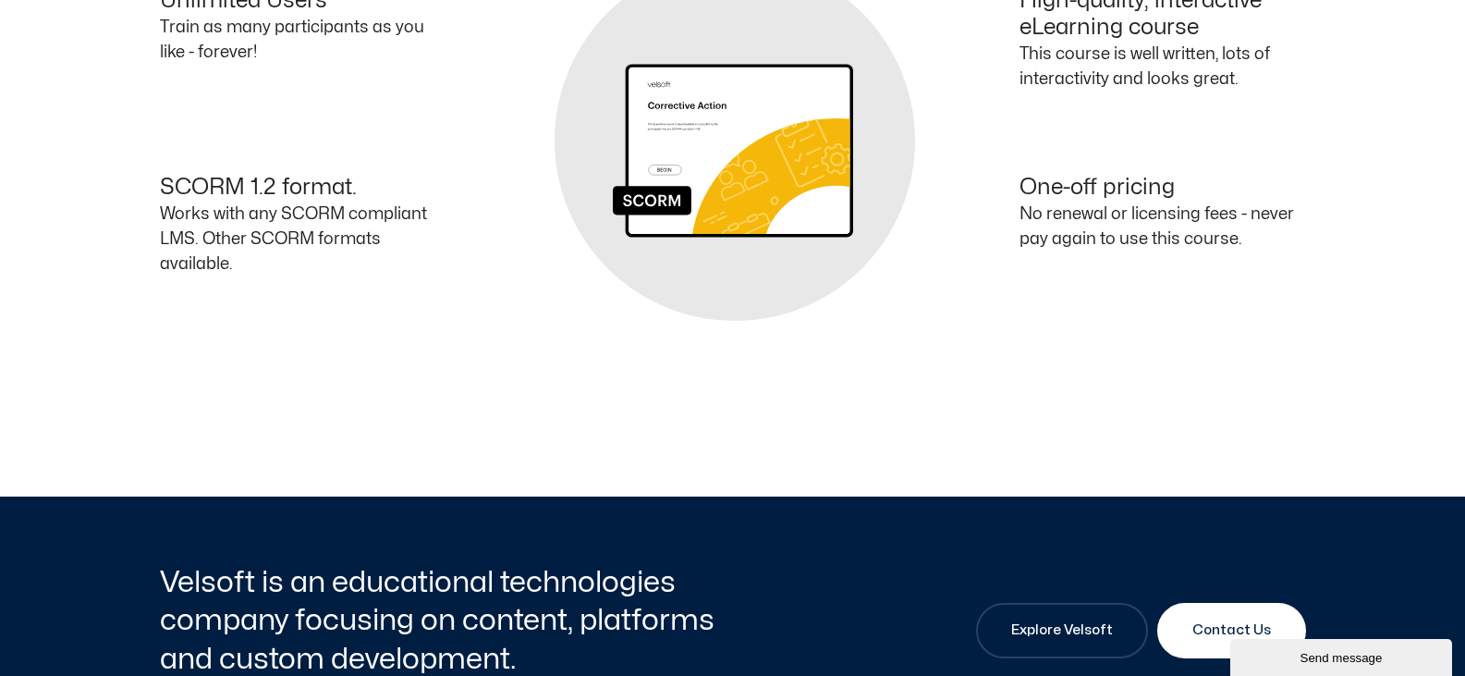
scroll to position [739, 0]
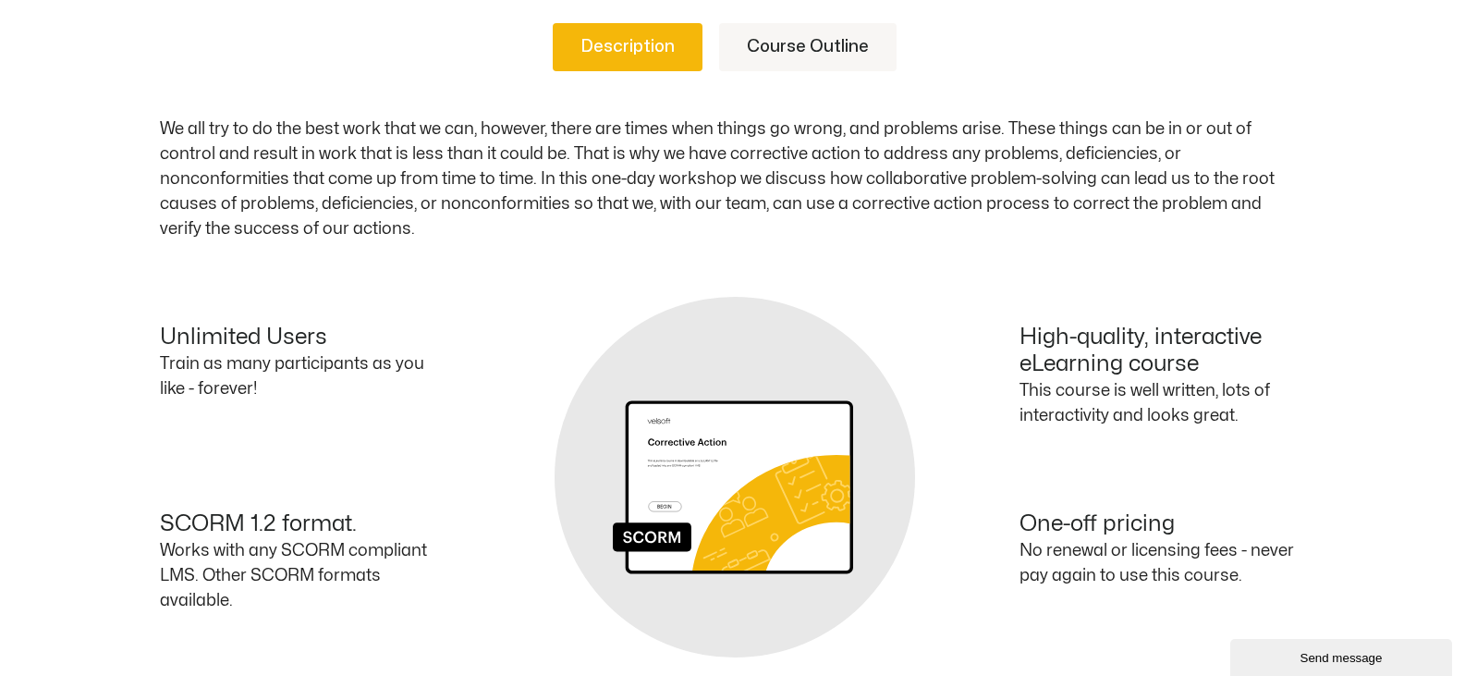
click at [770, 68] on link "Course Outline" at bounding box center [807, 47] width 177 height 48
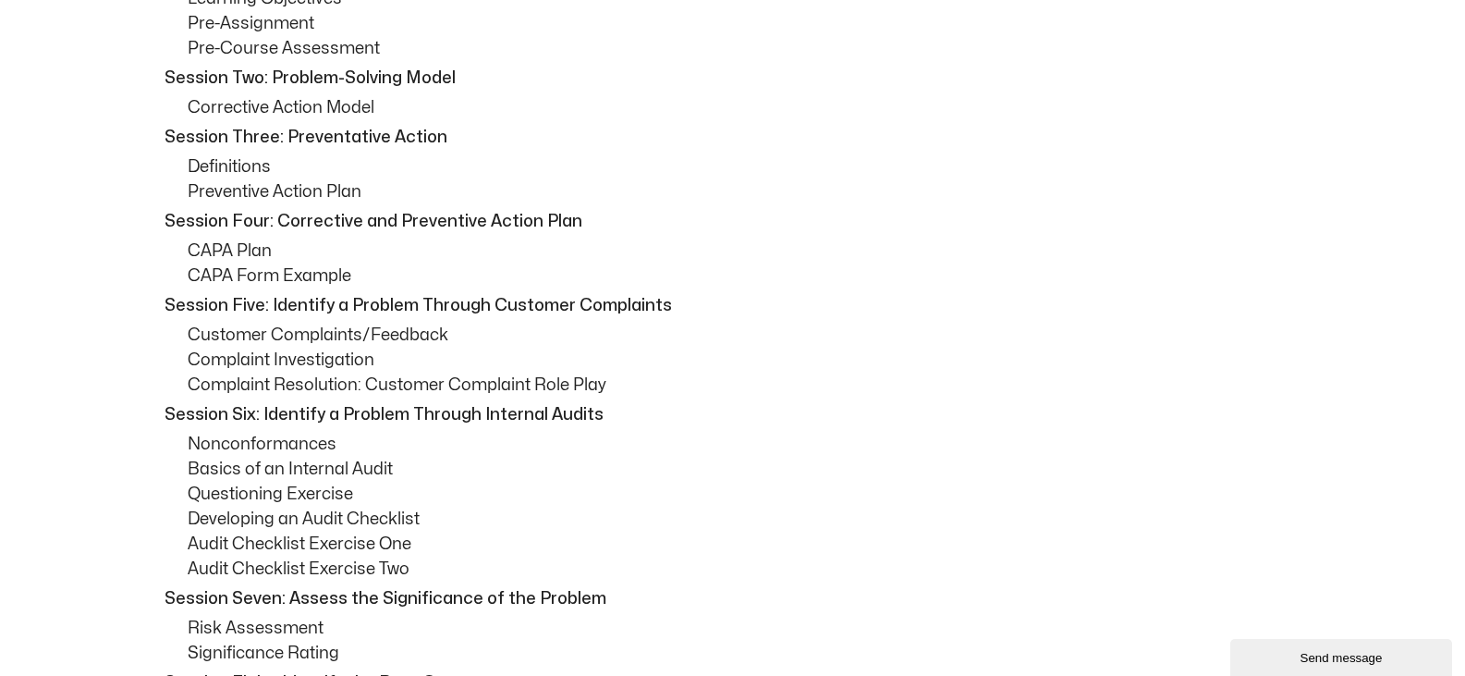
scroll to position [1109, 0]
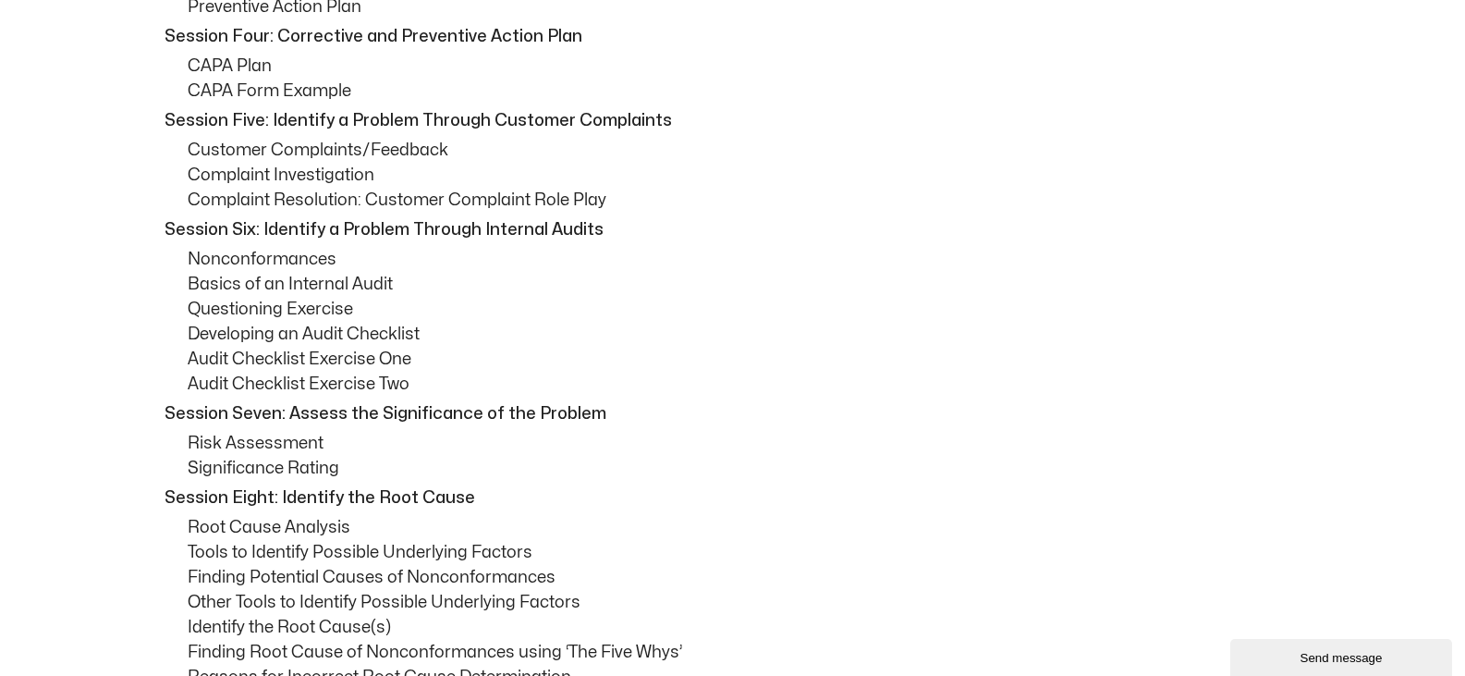
click at [281, 364] on p "Audit Checklist Exercise One" at bounding box center [747, 359] width 1118 height 25
click at [284, 378] on p "Audit Checklist Exercise Two" at bounding box center [747, 384] width 1118 height 25
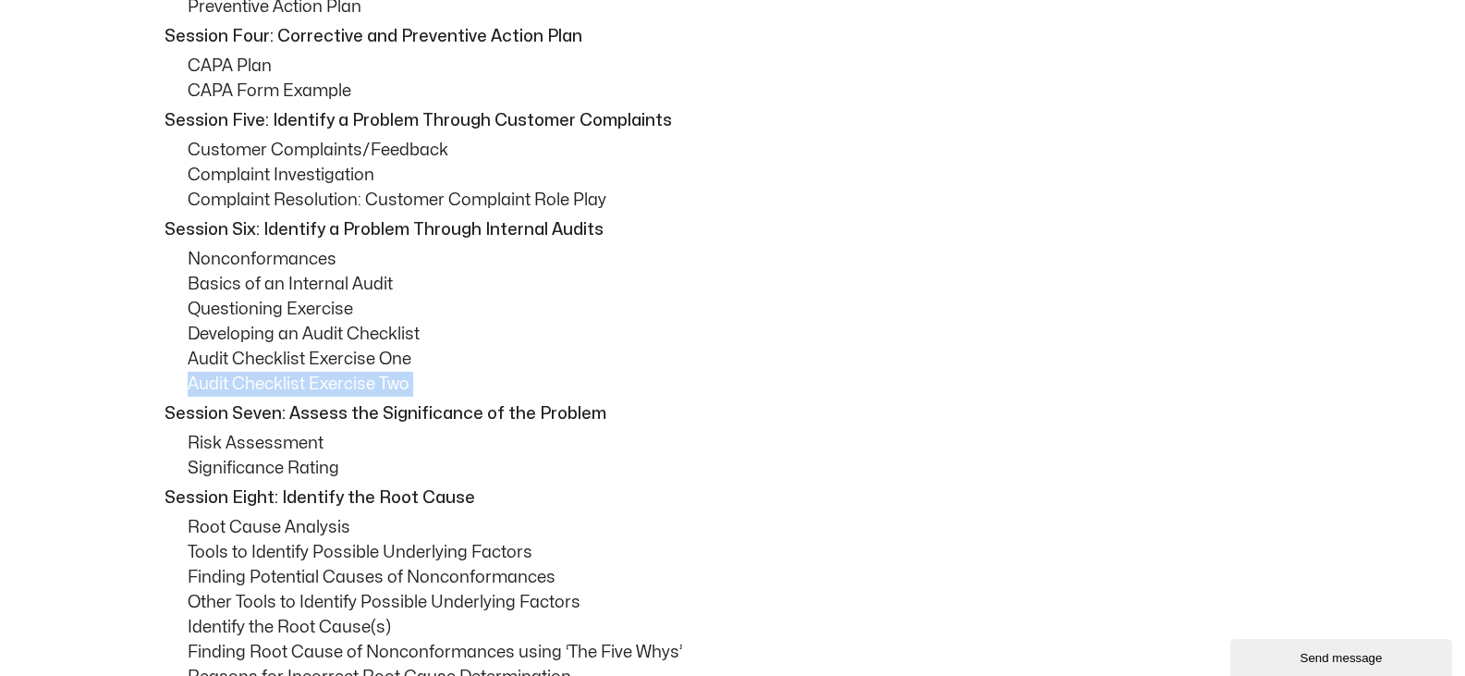
click at [284, 378] on p "Audit Checklist Exercise Two" at bounding box center [747, 384] width 1118 height 25
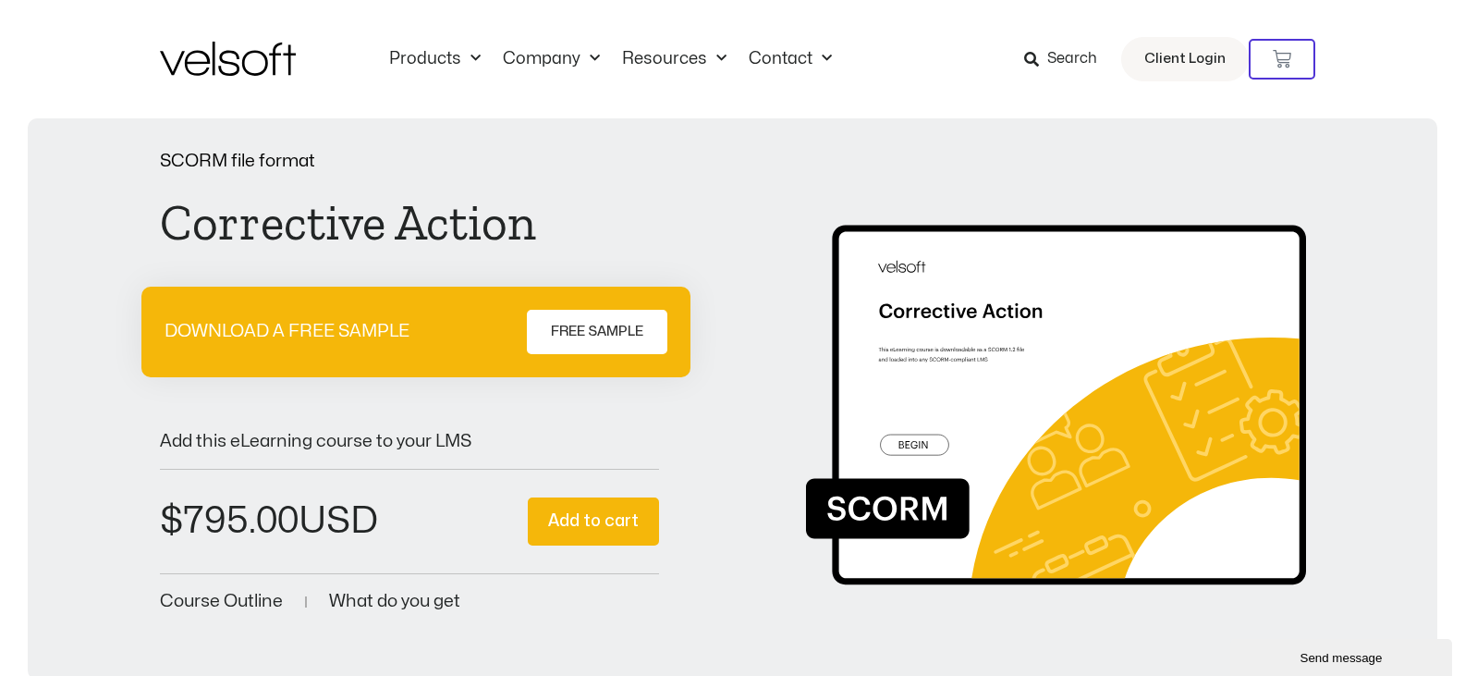
scroll to position [462, 0]
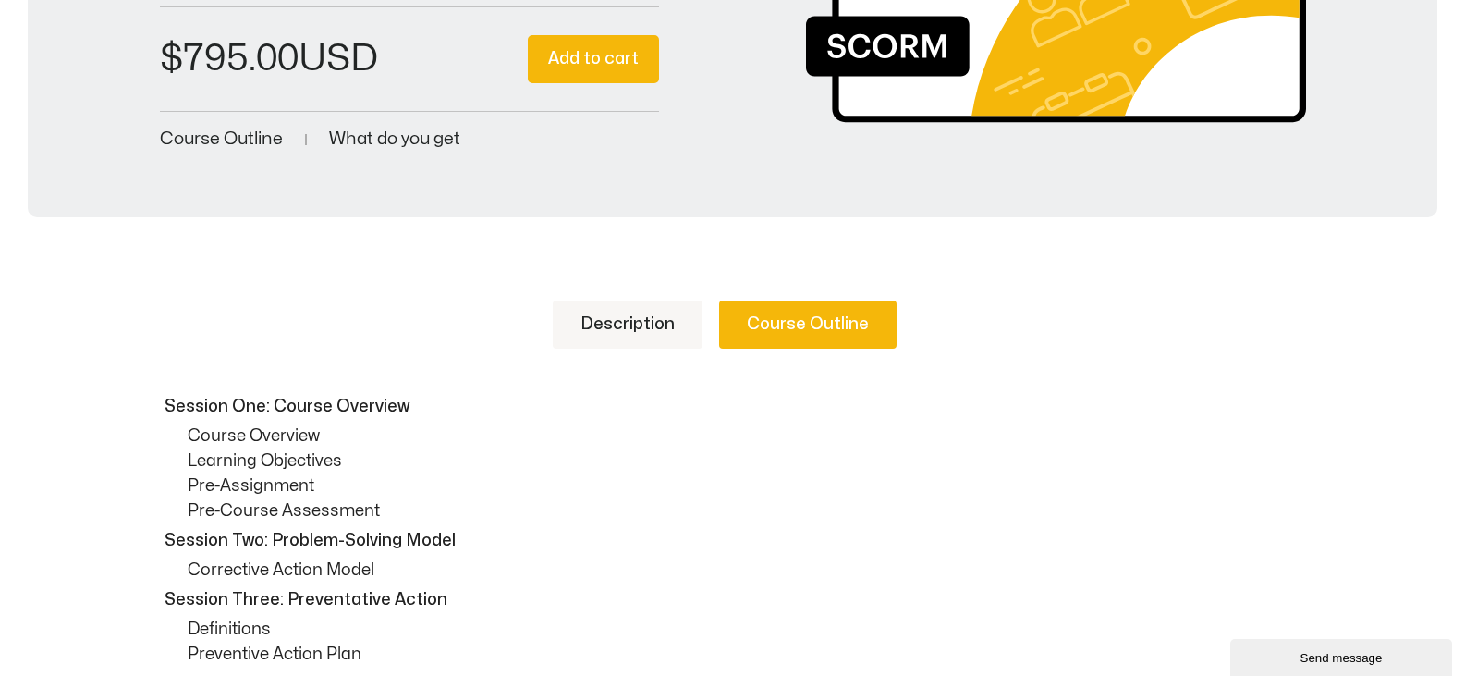
click at [573, 342] on link "Description" at bounding box center [628, 324] width 150 height 48
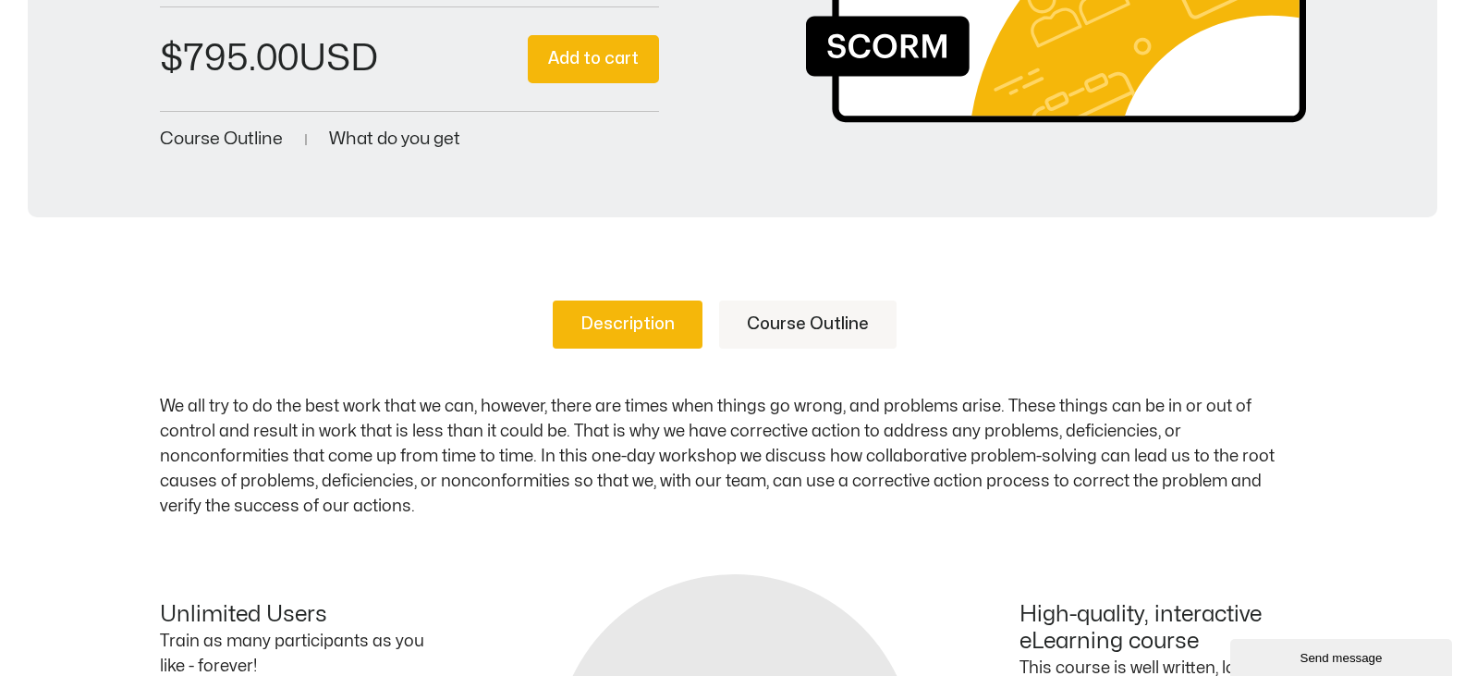
click at [536, 425] on p "We all try to do the best work that we can, however, there are times when thing…" at bounding box center [733, 456] width 1146 height 125
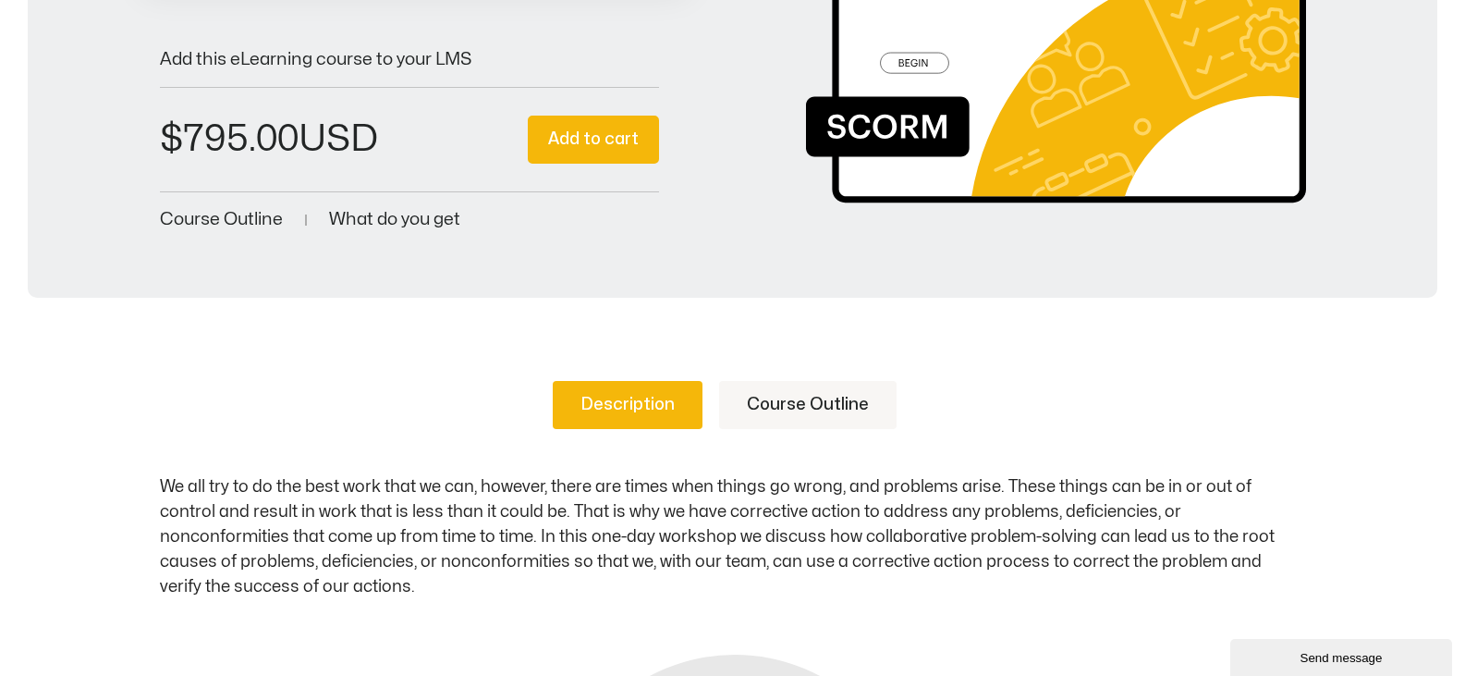
scroll to position [647, 0]
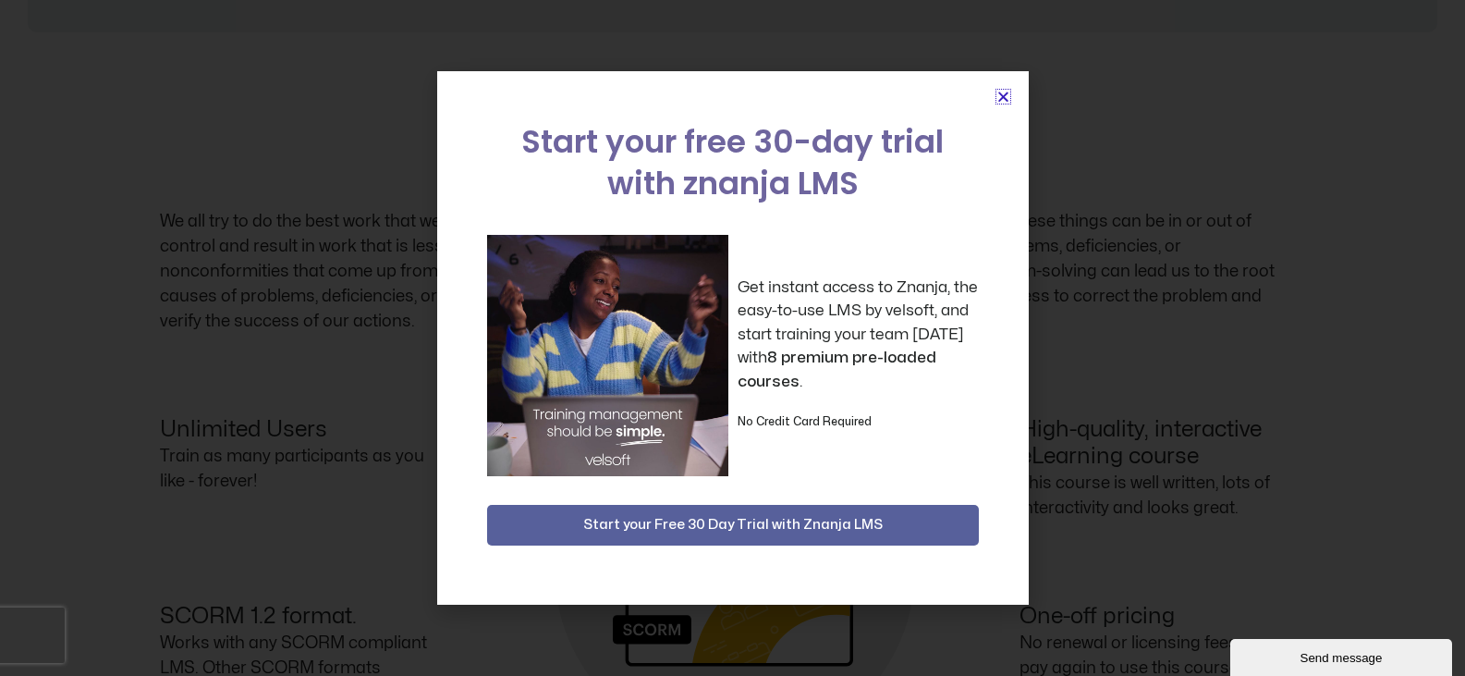
click at [997, 90] on icon "Close" at bounding box center [1003, 97] width 14 height 14
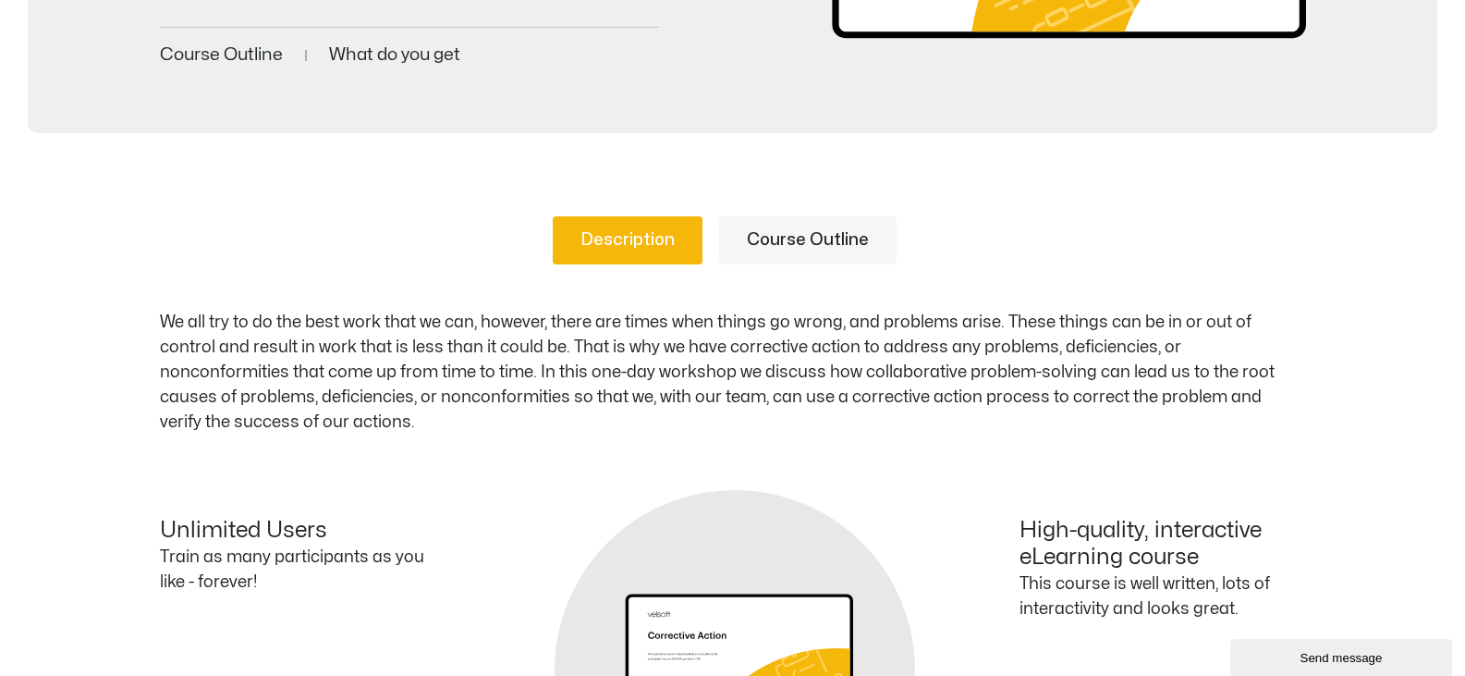
scroll to position [274, 0]
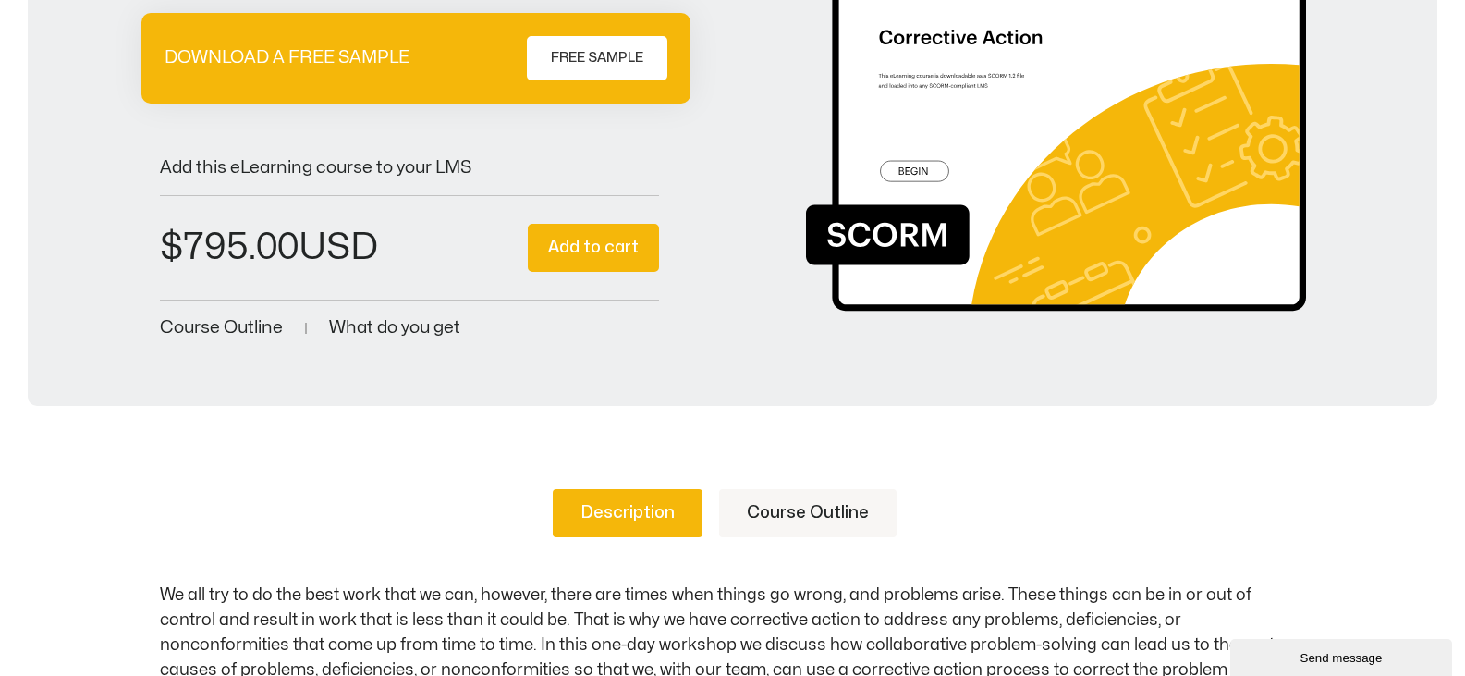
click at [789, 504] on link "Course Outline" at bounding box center [807, 513] width 177 height 48
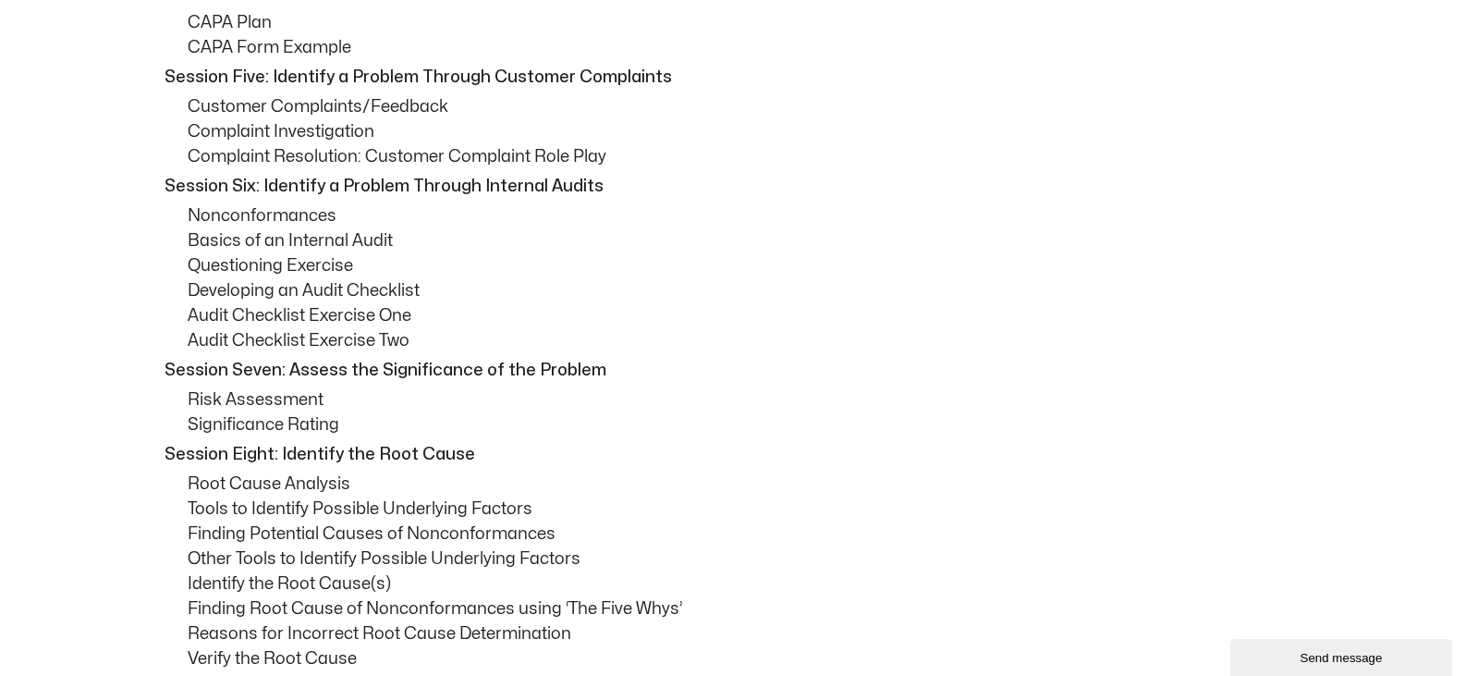
scroll to position [1198, 0]
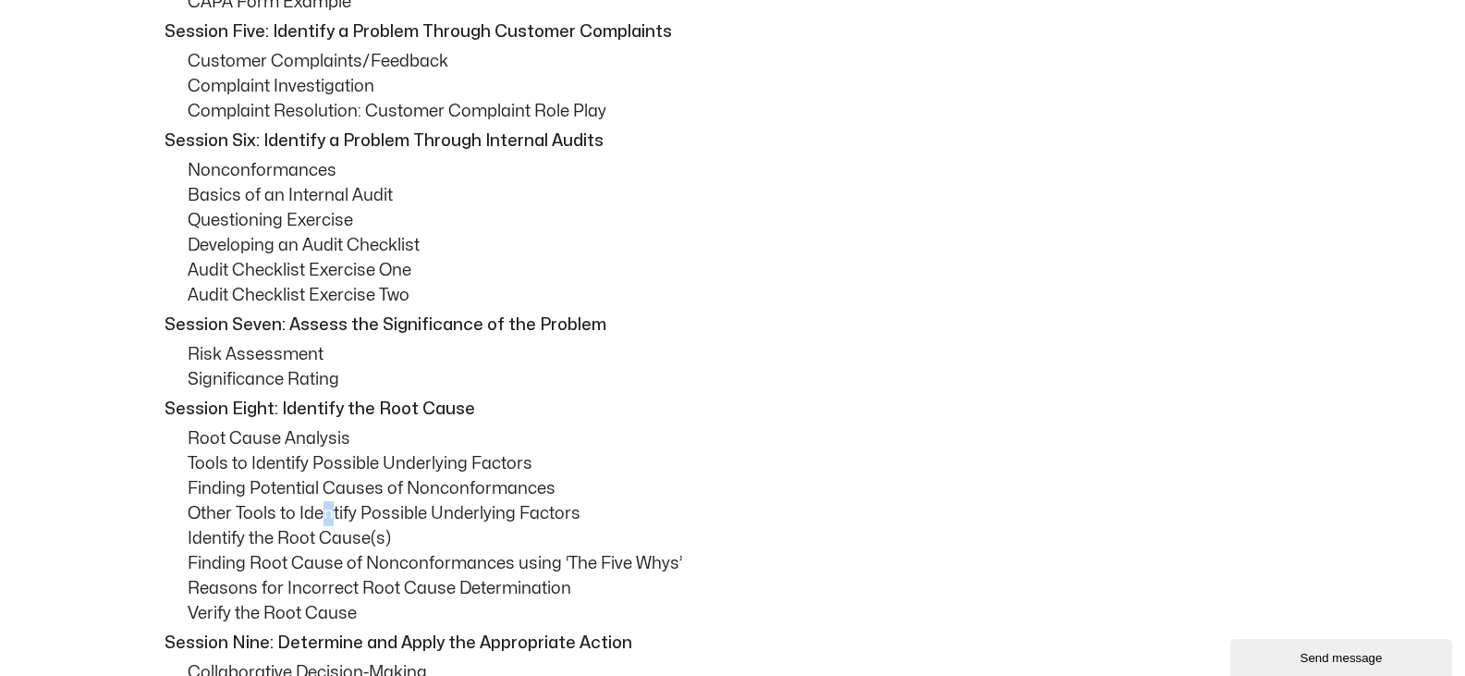
click at [328, 509] on p "Other Tools to Identify Possible Underlying Factors" at bounding box center [747, 513] width 1118 height 25
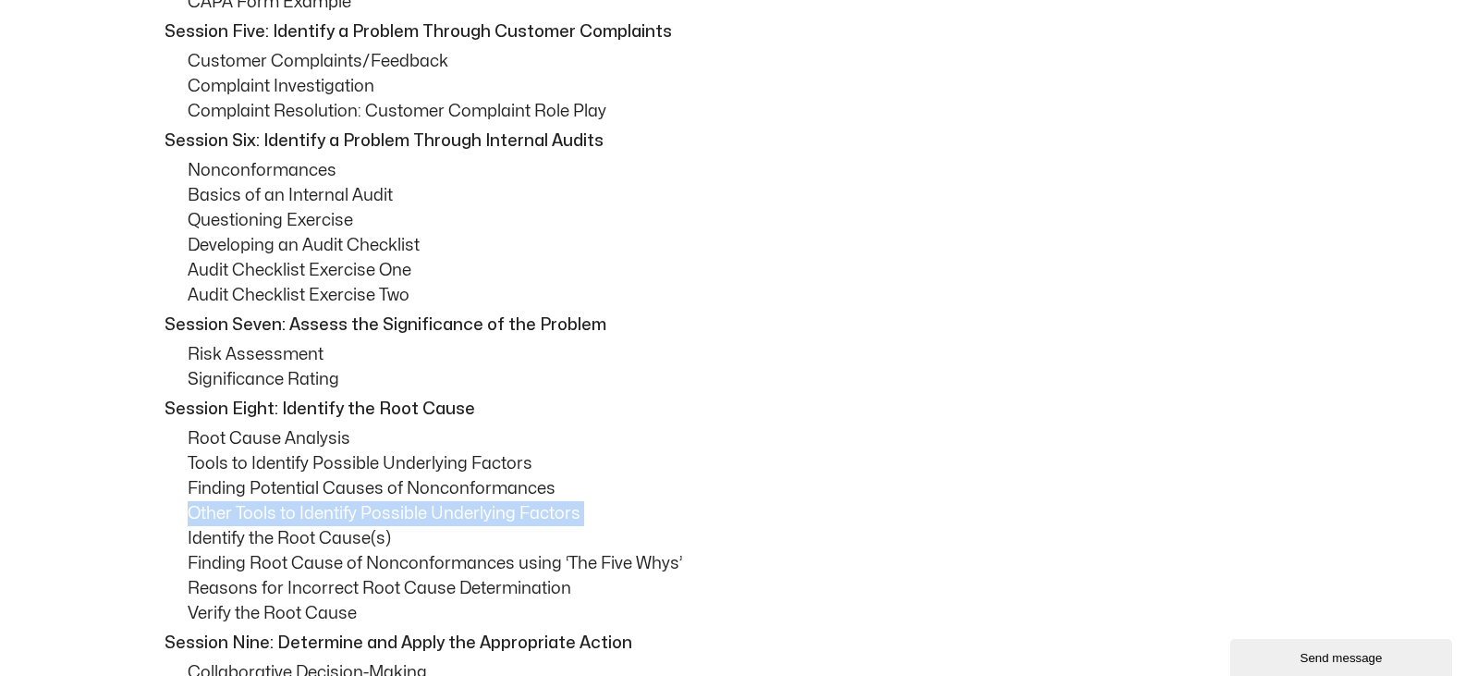
click at [328, 509] on p "Other Tools to Identify Possible Underlying Factors" at bounding box center [747, 513] width 1118 height 25
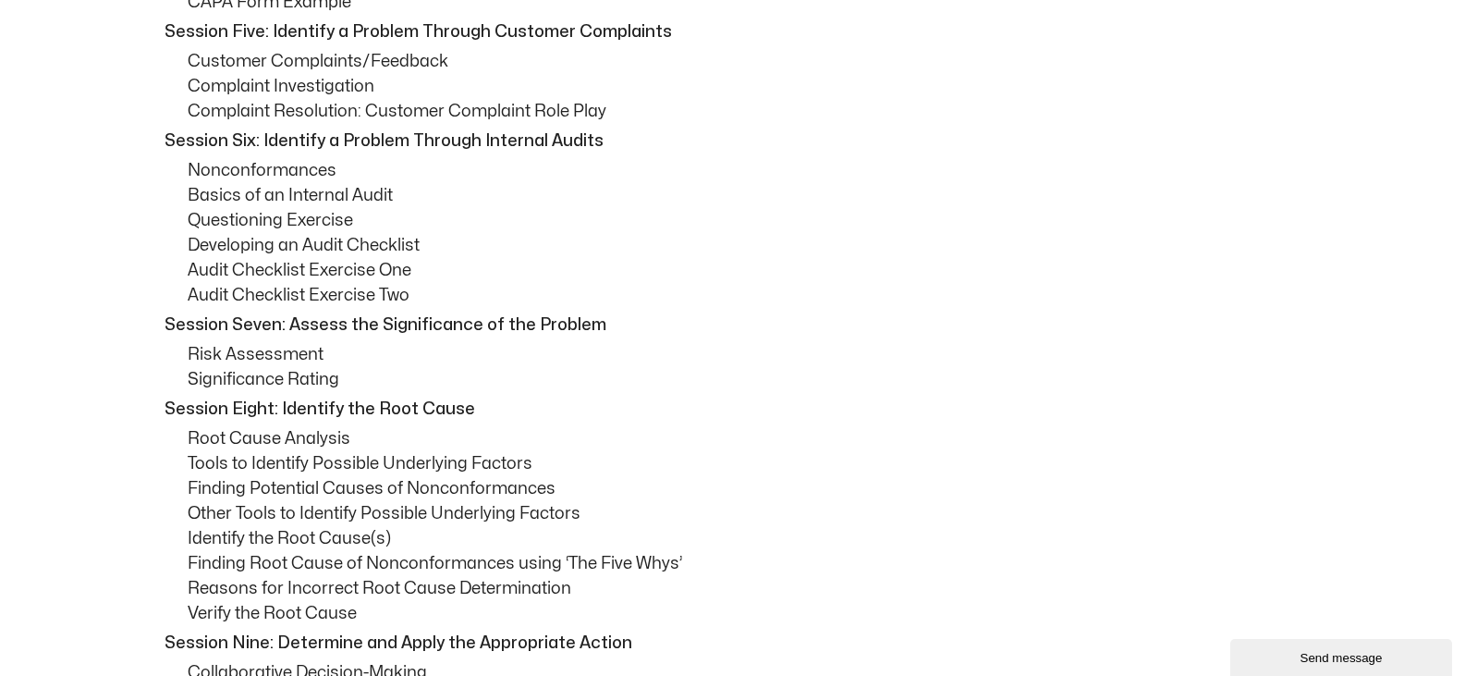
click at [336, 540] on p "Identify the Root Cause(s)" at bounding box center [747, 538] width 1118 height 25
click at [336, 566] on p "Finding Root Cause of Nonconformances using ‘The Five Whys’" at bounding box center [747, 563] width 1118 height 25
click at [335, 566] on p "Finding Root Cause of Nonconformances using ‘The Five Whys’" at bounding box center [747, 563] width 1118 height 25
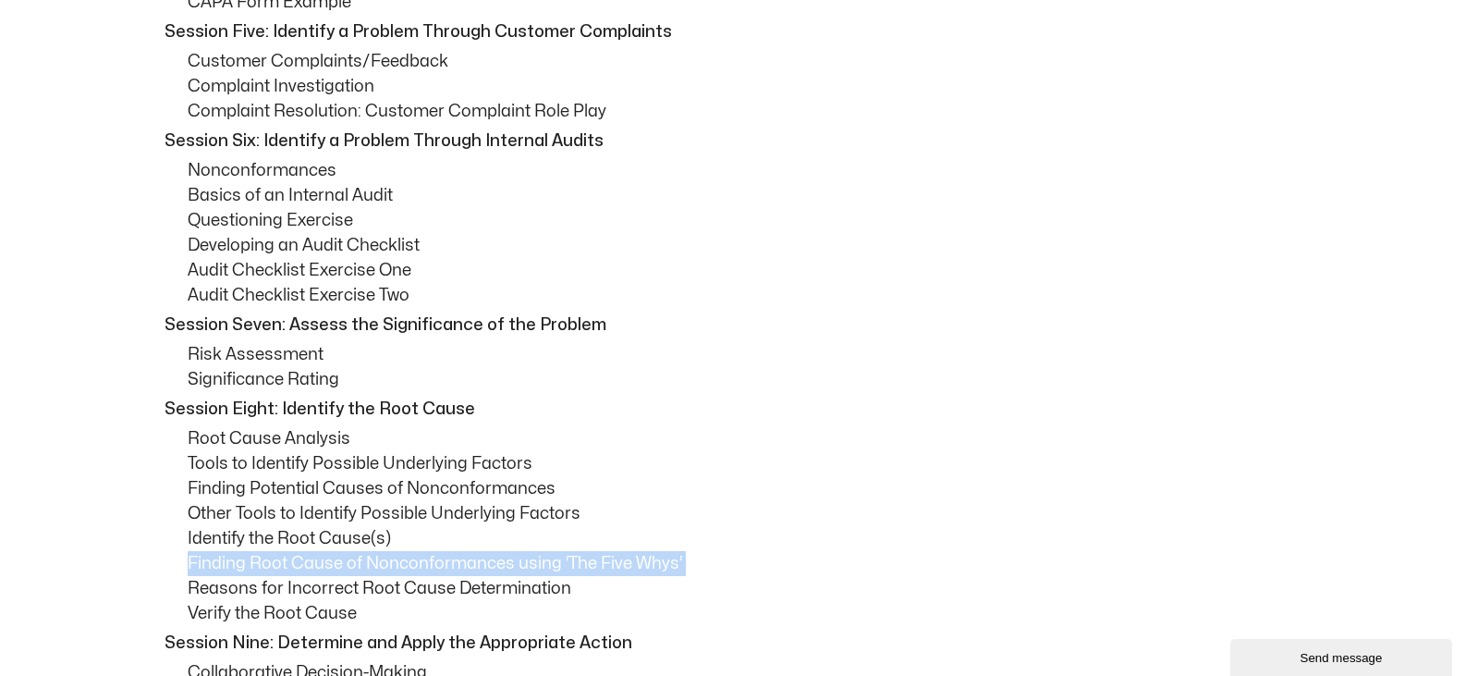
click at [335, 566] on p "Finding Root Cause of Nonconformances using ‘The Five Whys’" at bounding box center [747, 563] width 1118 height 25
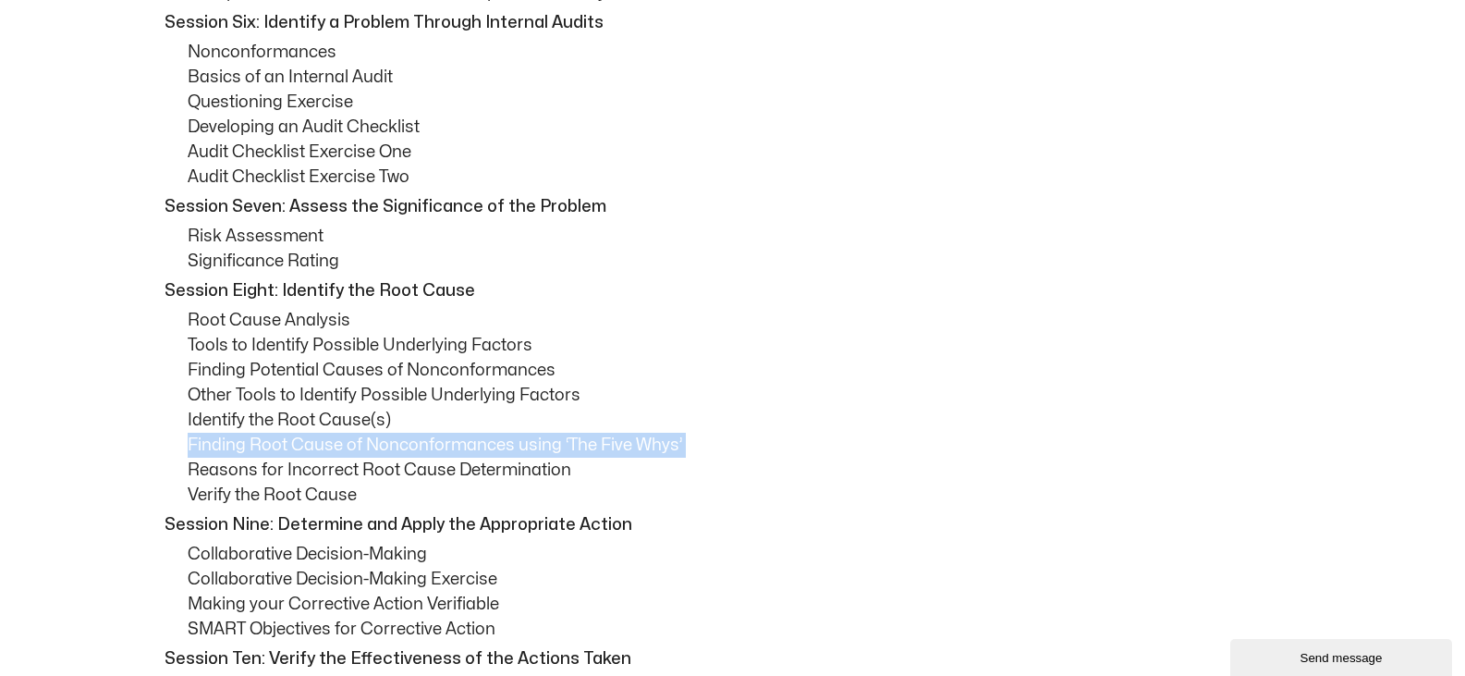
scroll to position [1475, 0]
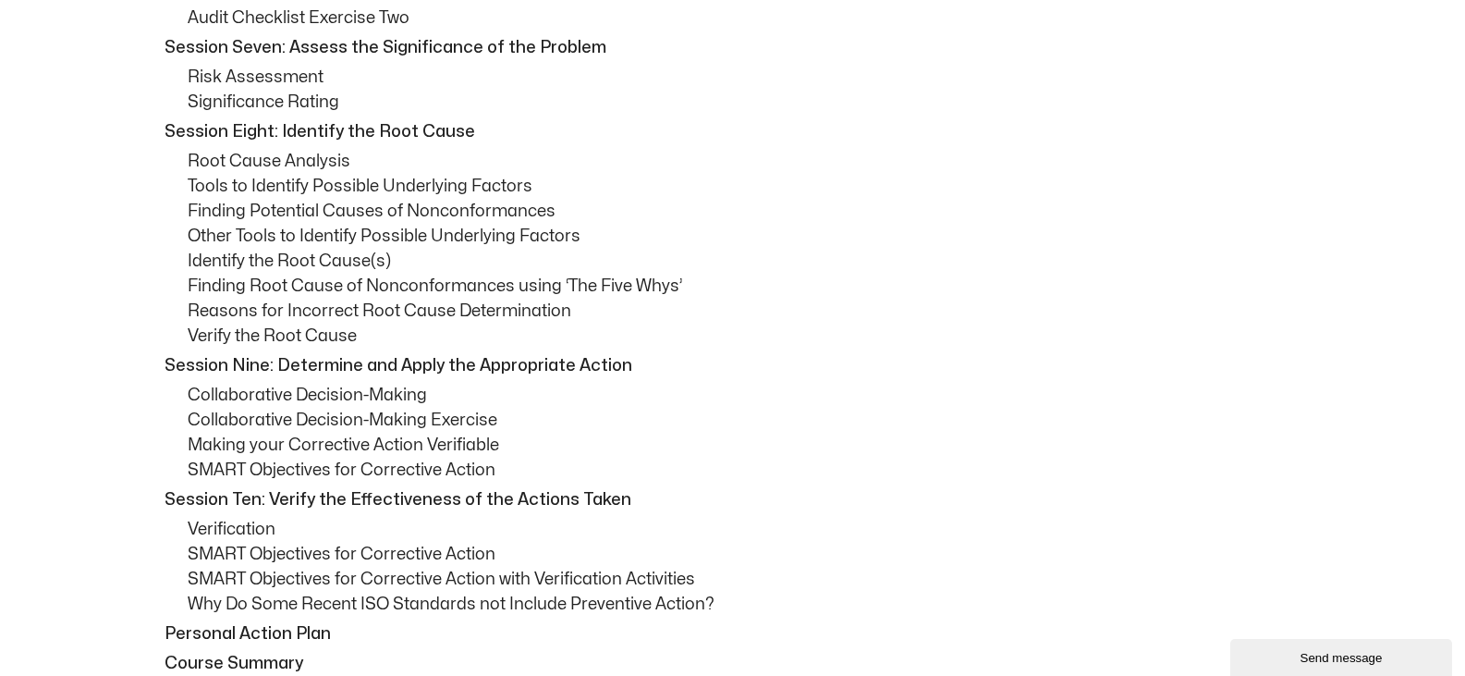
click at [348, 321] on p "Reasons for Incorrect Root Cause Determination" at bounding box center [747, 311] width 1118 height 25
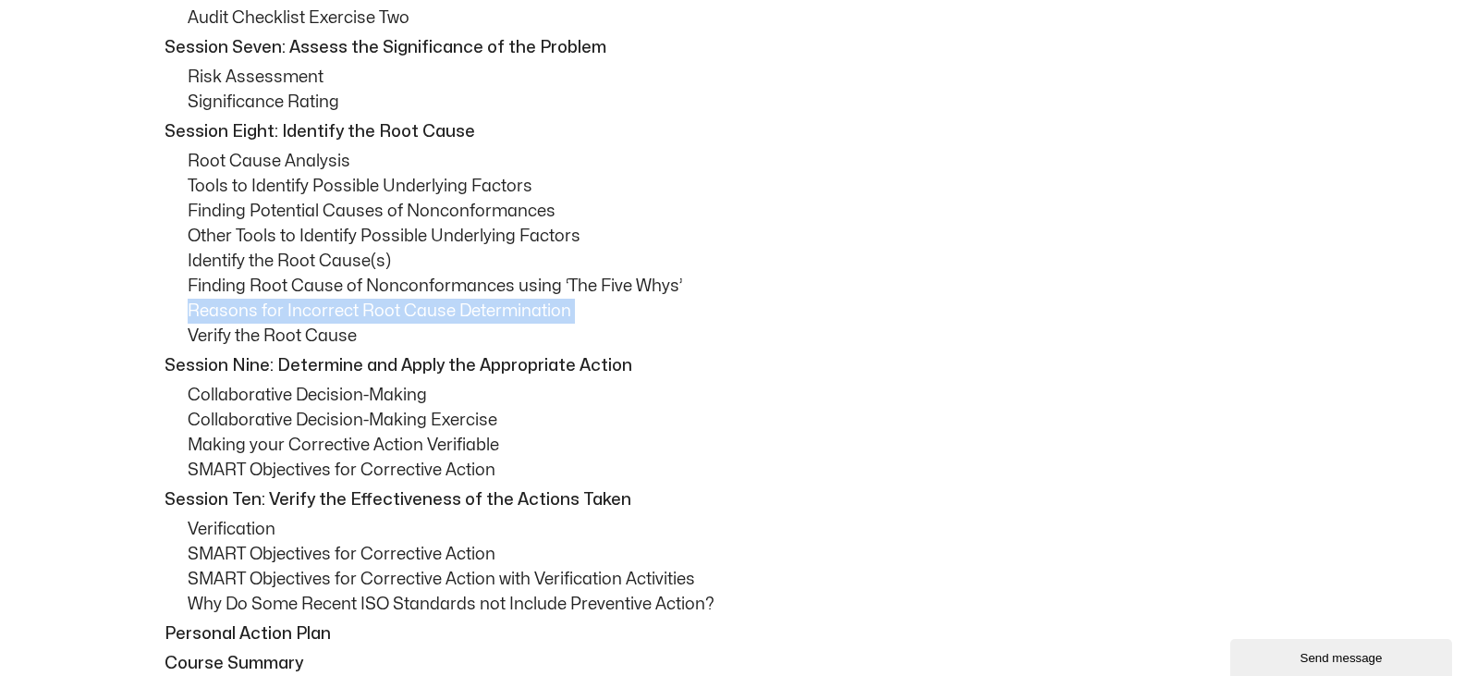
click at [348, 321] on p "Reasons for Incorrect Root Cause Determination" at bounding box center [747, 311] width 1118 height 25
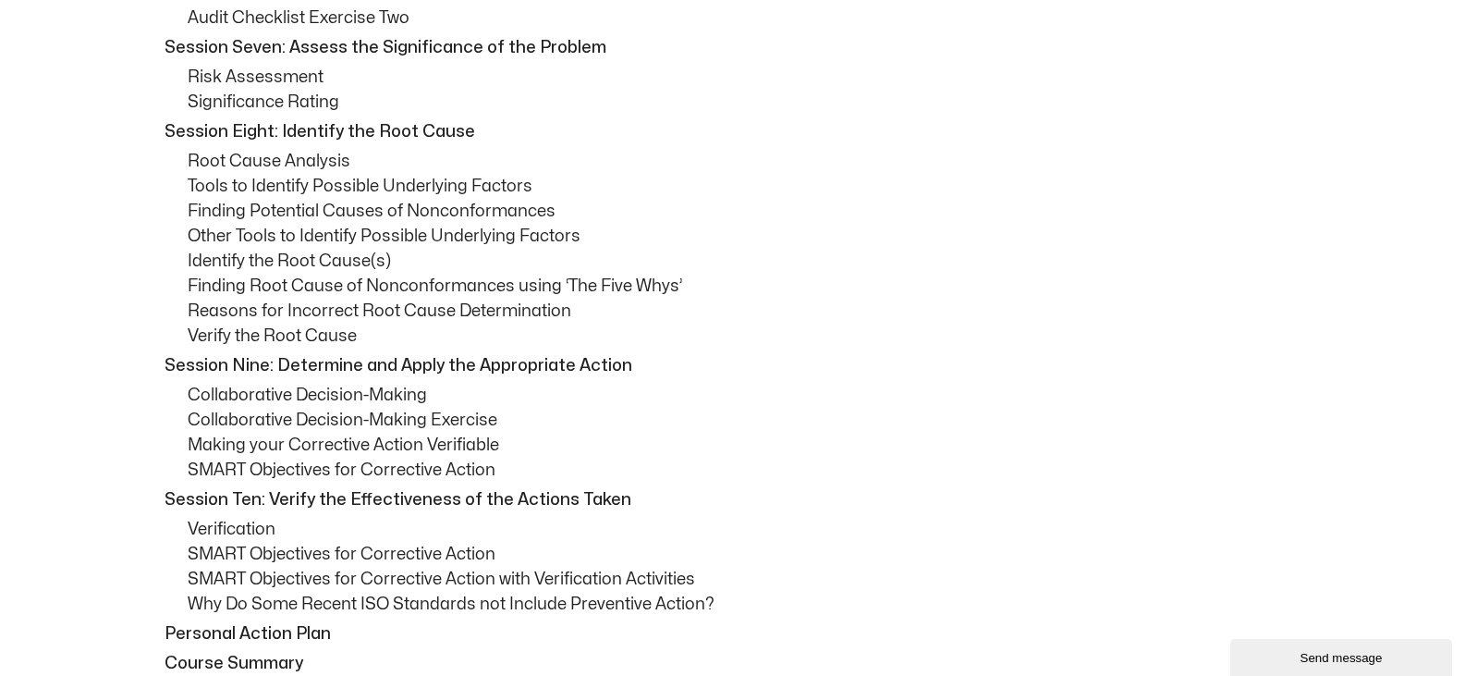
click at [369, 392] on p "Collaborative Decision-Making" at bounding box center [747, 395] width 1118 height 25
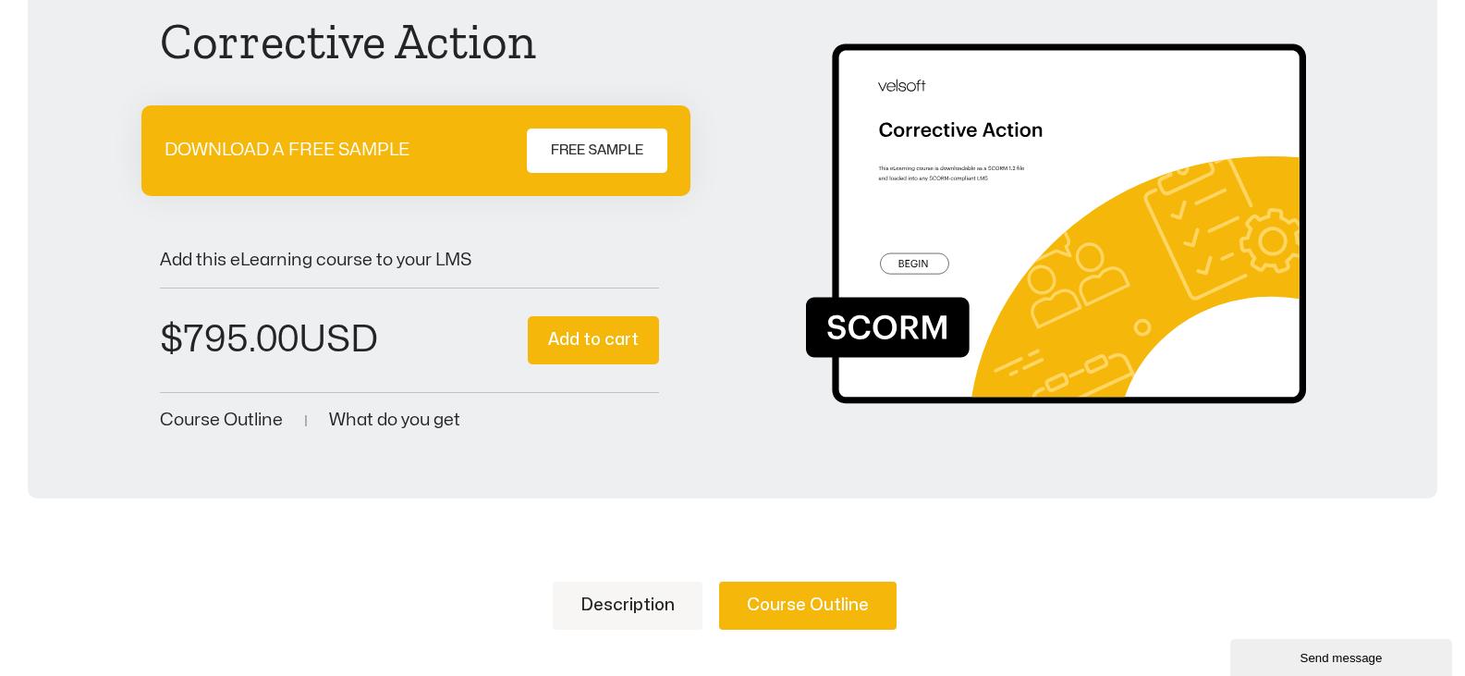
scroll to position [0, 0]
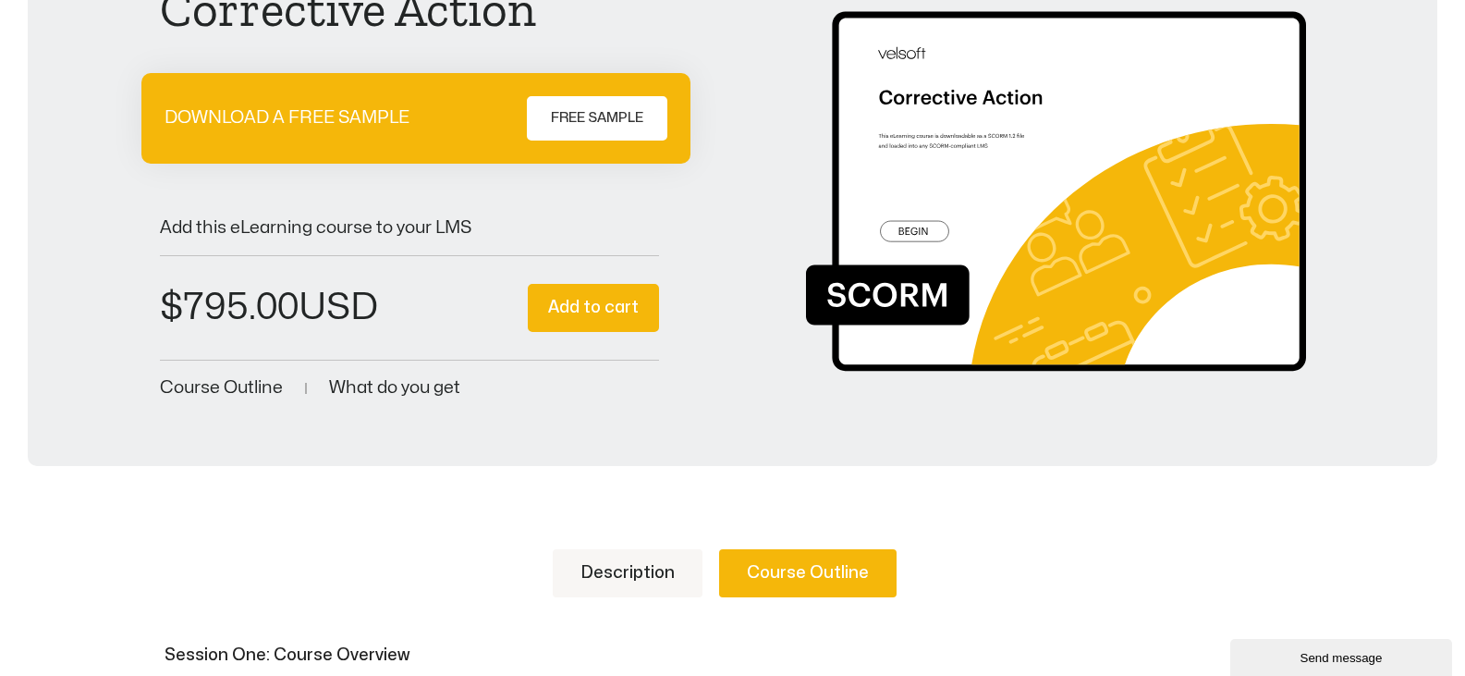
click at [506, 561] on ul "Description Course Outline" at bounding box center [733, 573] width 1146 height 48
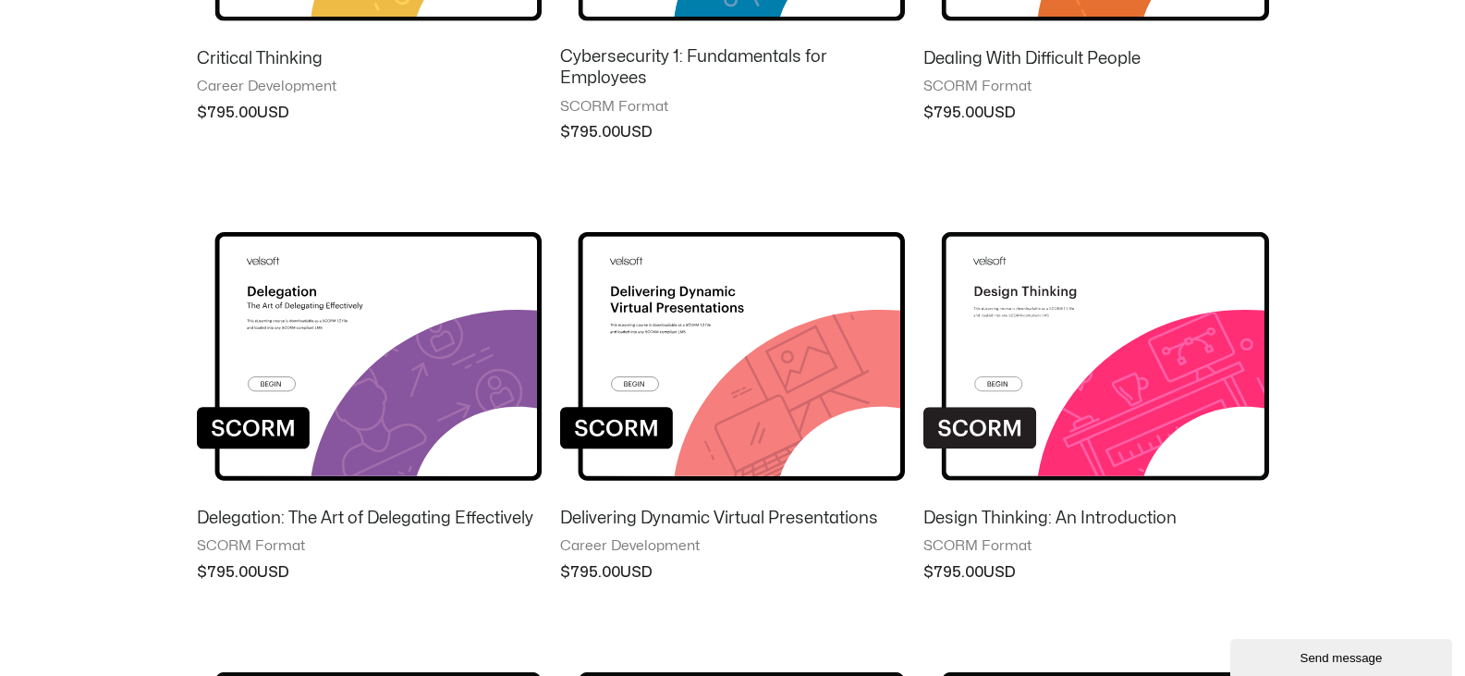
scroll to position [924, 0]
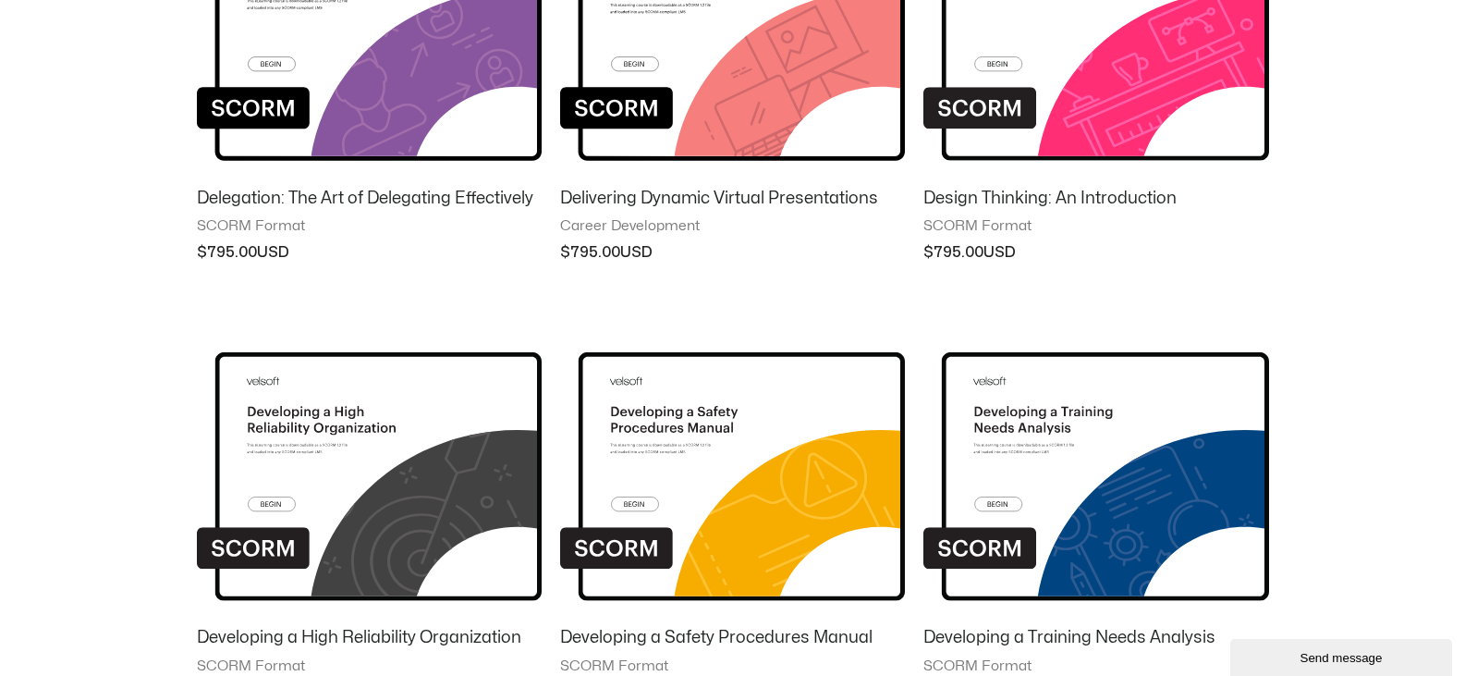
click at [333, 293] on ul "Critical Thinking Career Development $ 795.00 Cybersecurity 1: Fundamentals for…" at bounding box center [733, 301] width 1072 height 1777
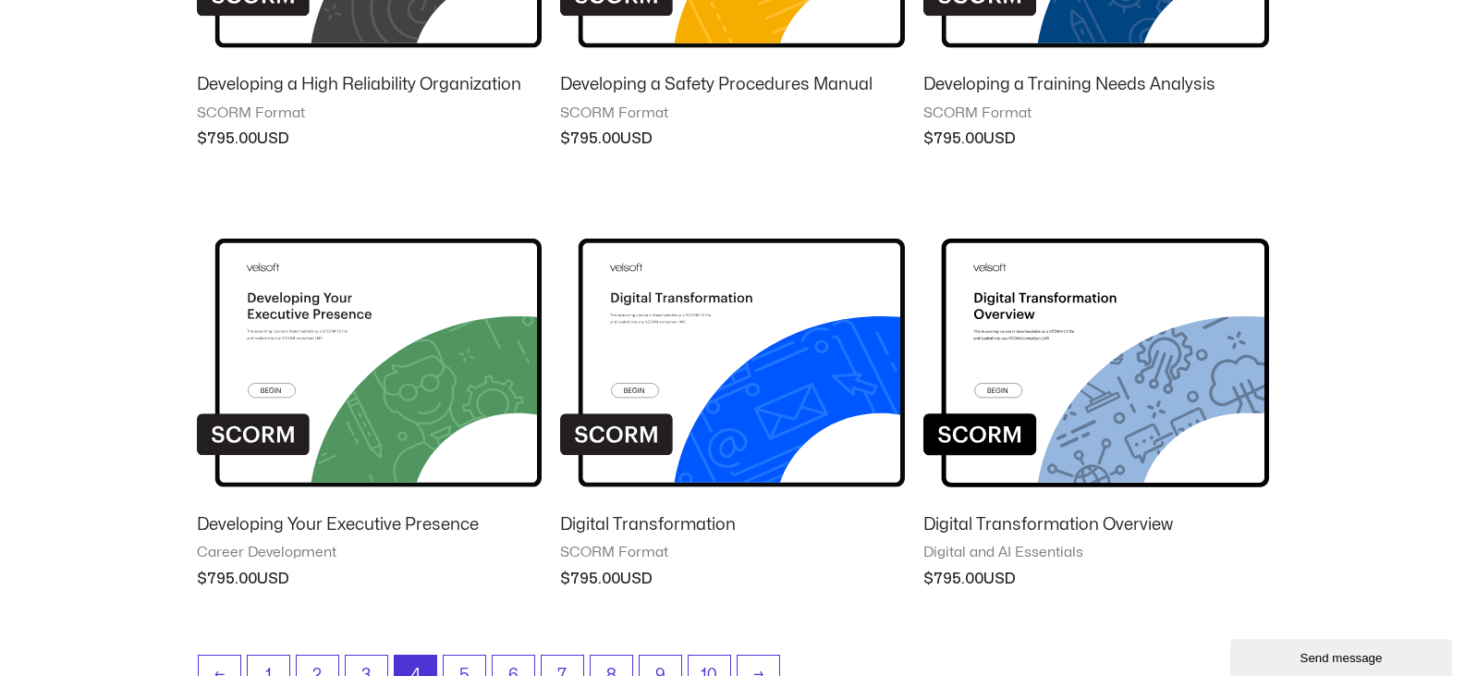
scroll to position [1386, 0]
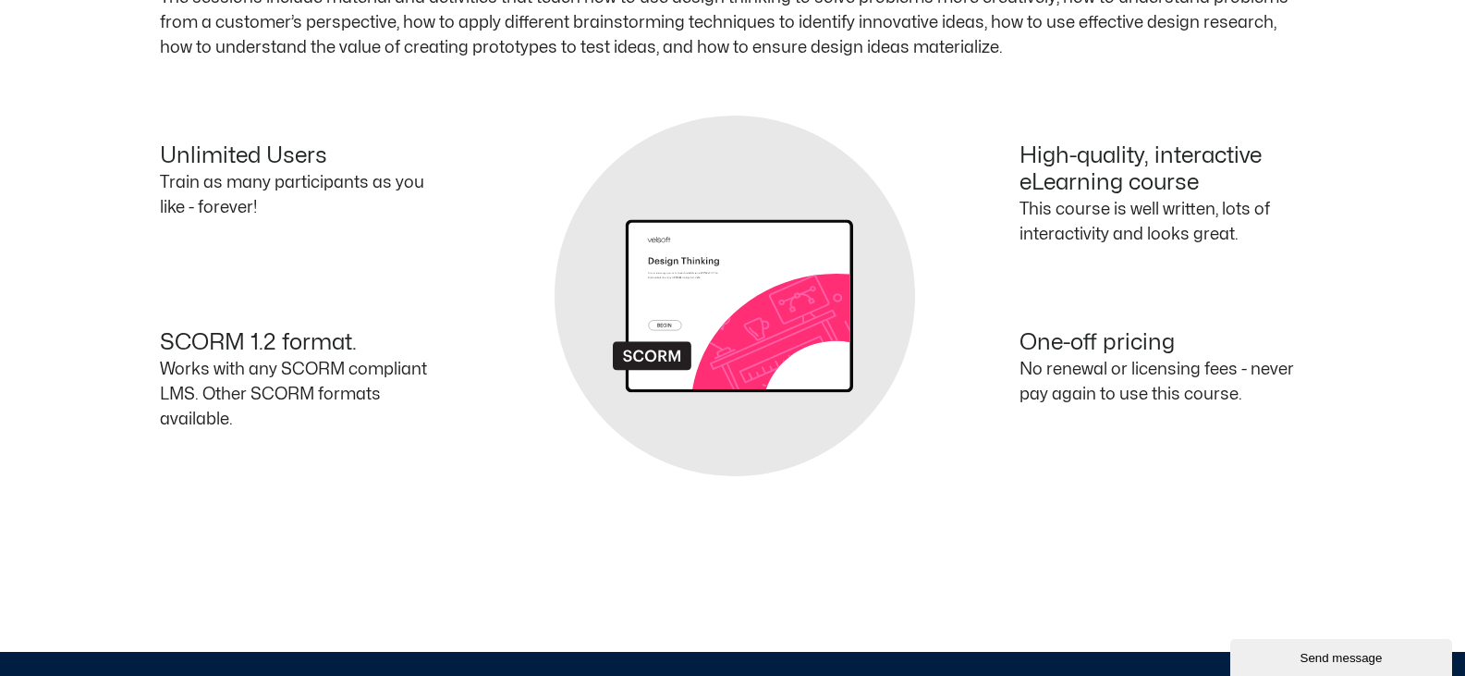
scroll to position [499, 0]
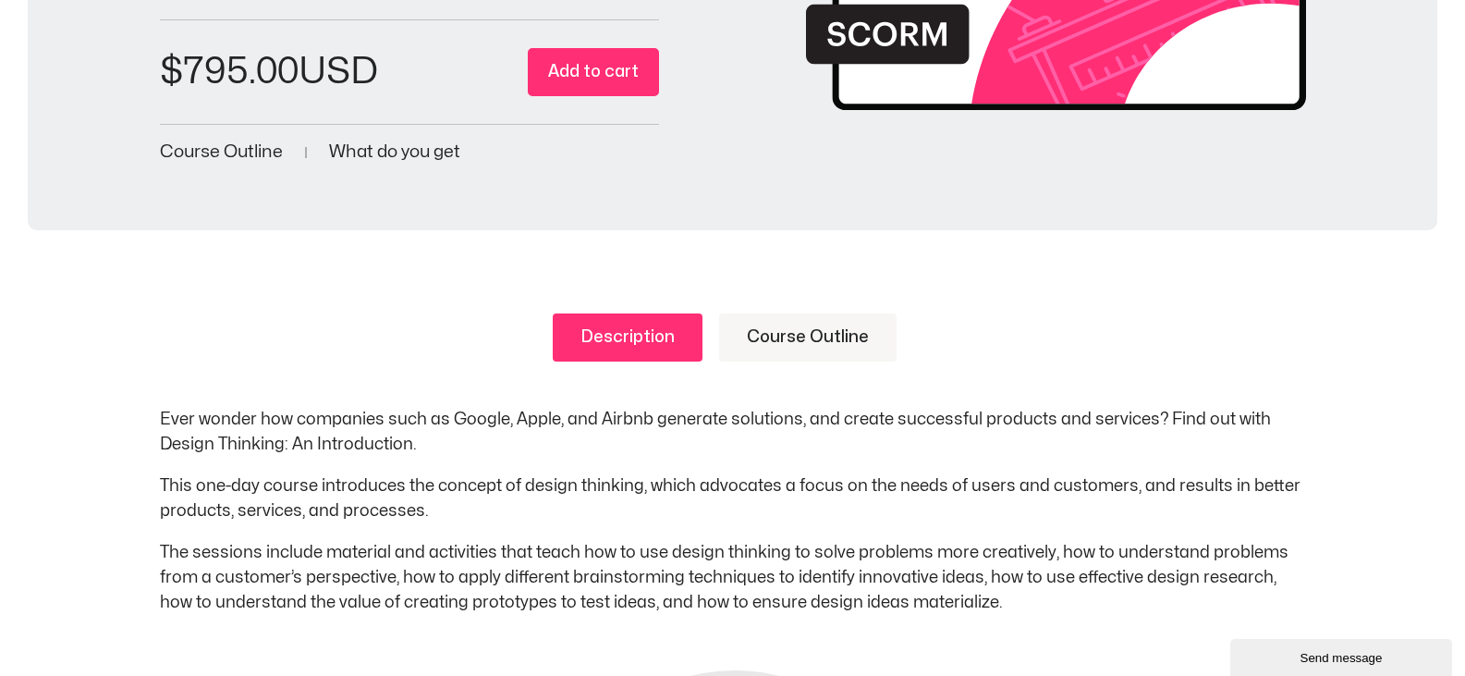
click at [1300, 388] on div "Description Course Outline Ever wonder how companies such as Google, Apple, and…" at bounding box center [733, 463] width 1146 height 301
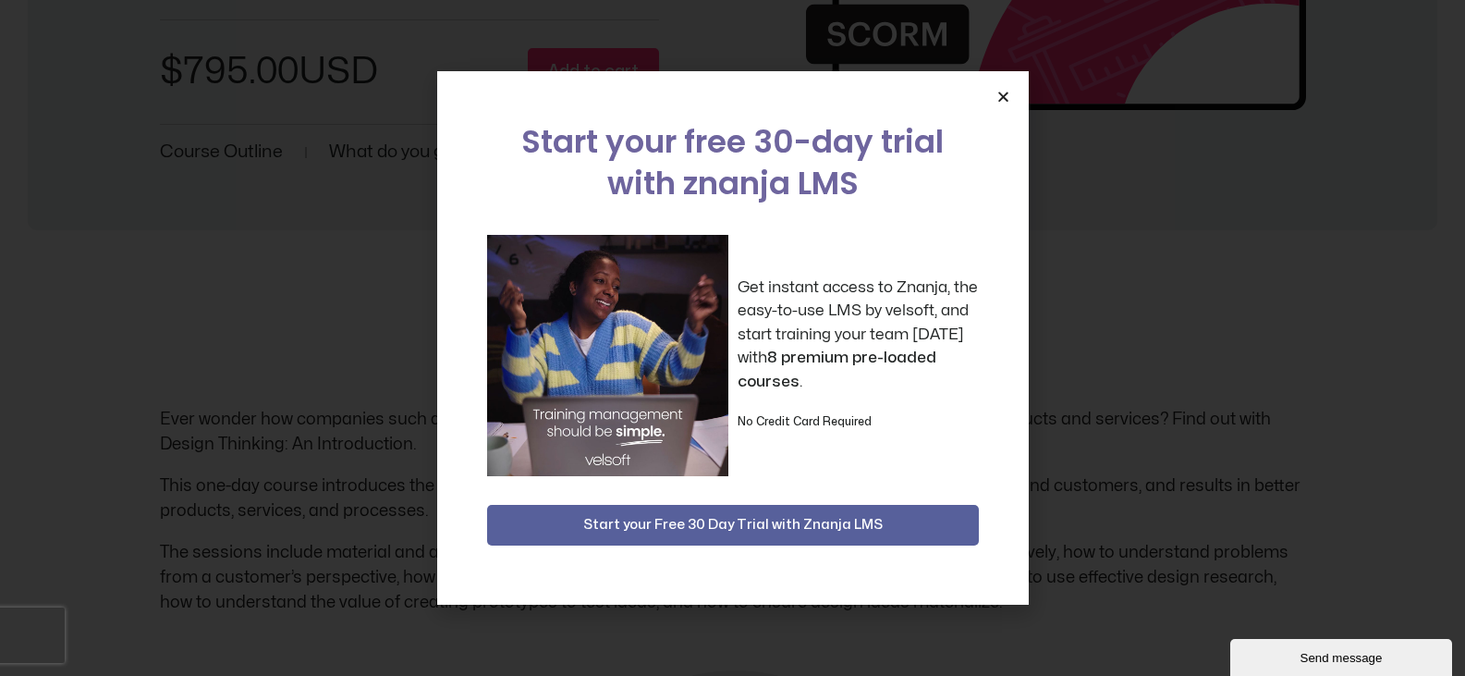
click at [1009, 102] on icon "Close" at bounding box center [1003, 97] width 14 height 14
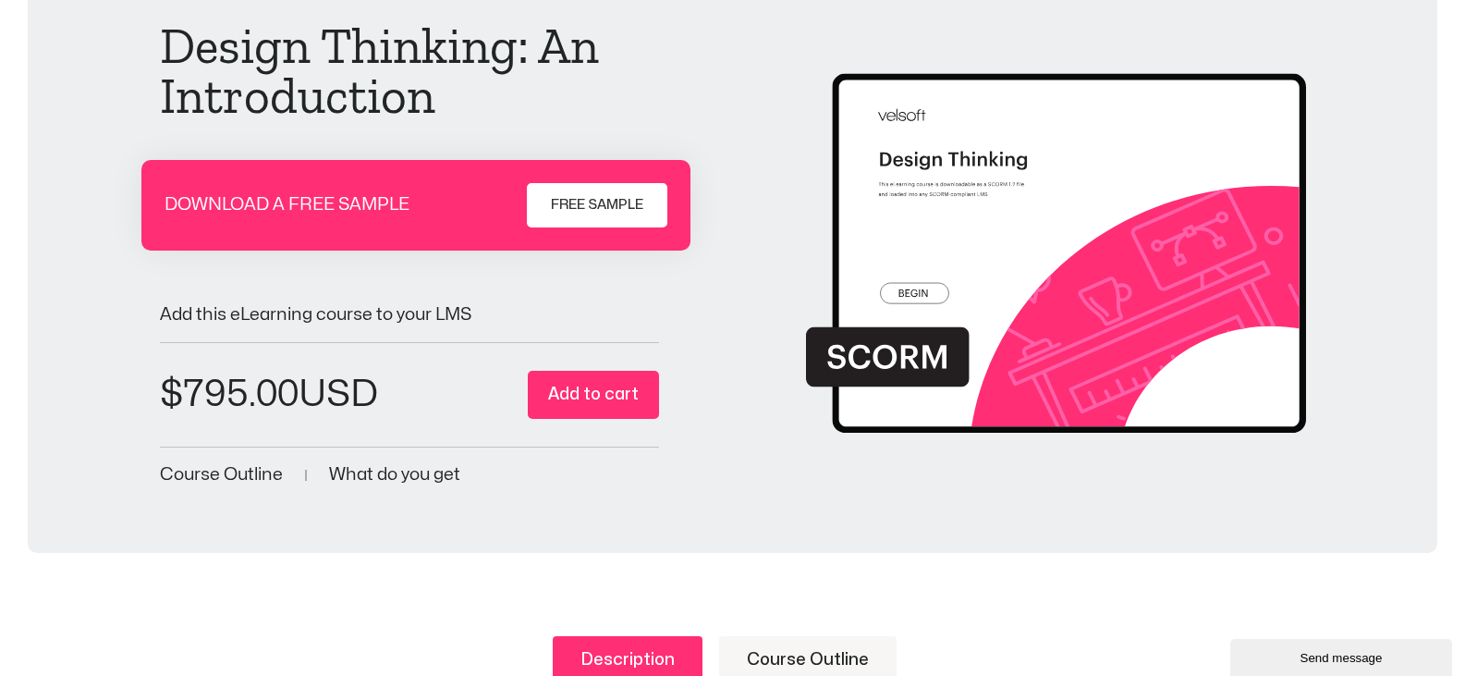
scroll to position [0, 0]
